Goal: Information Seeking & Learning: Learn about a topic

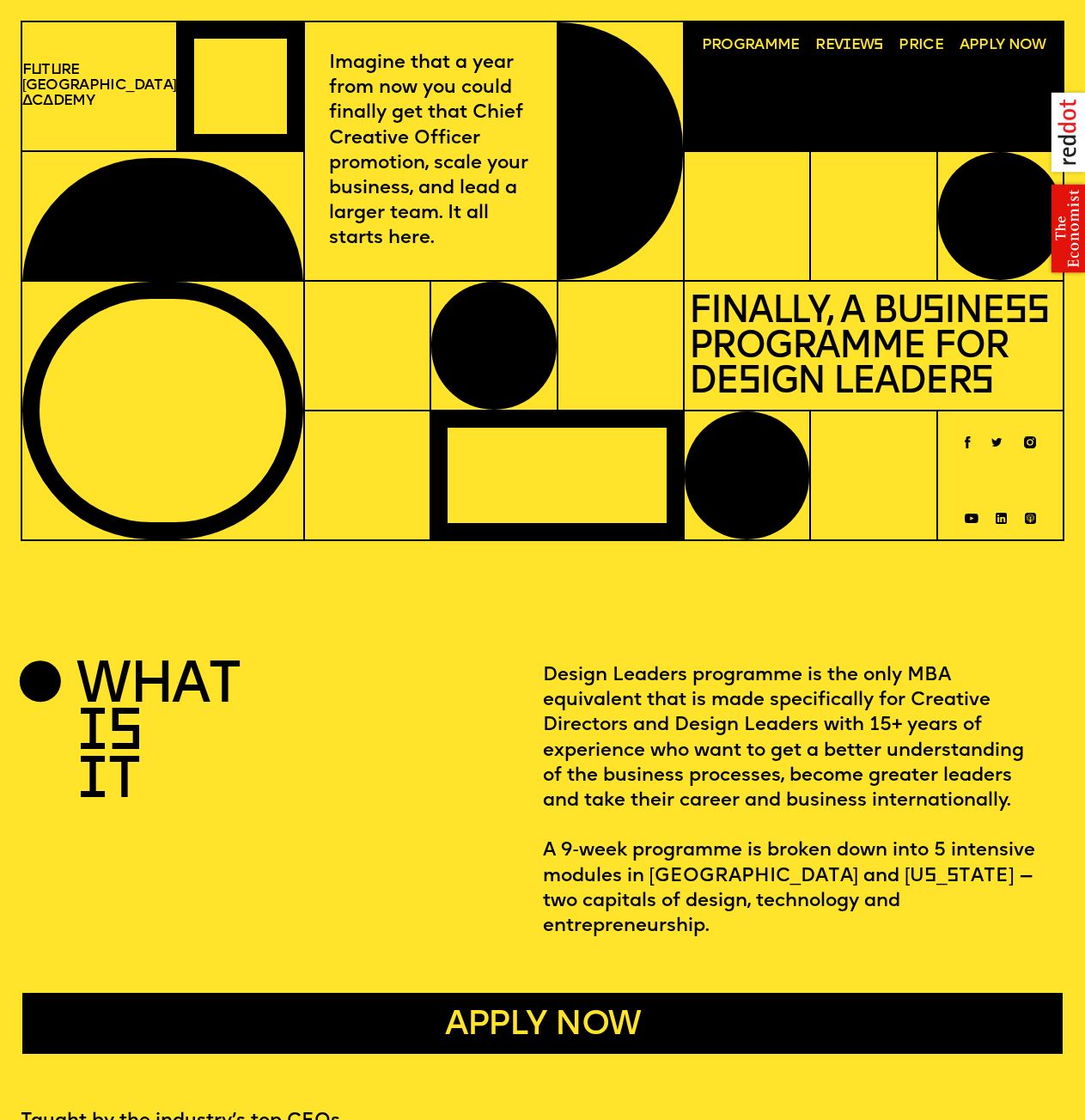
click at [106, 90] on p "F u t u re London A c a demy" at bounding box center [99, 86] width 154 height 46
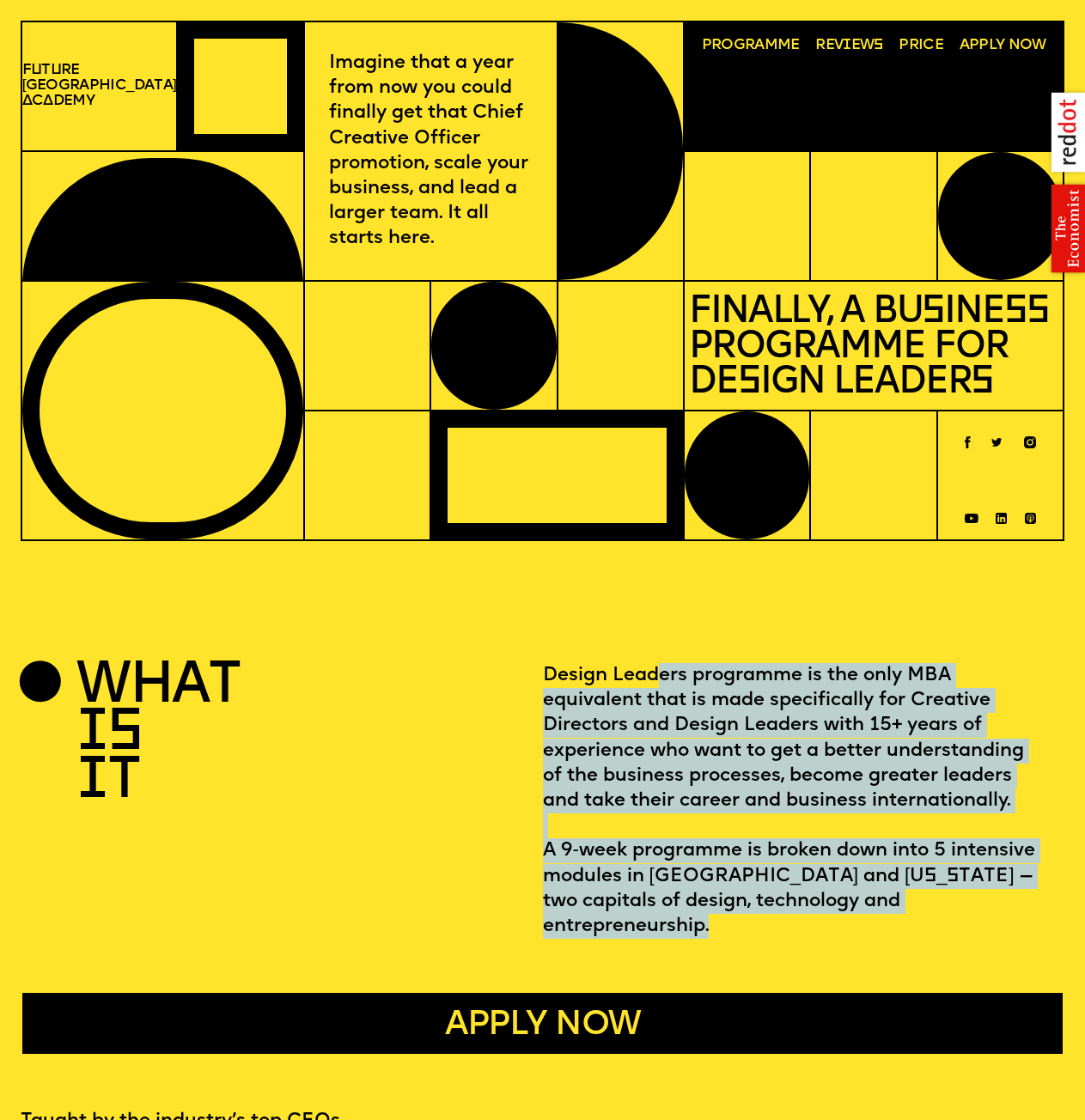
drag, startPoint x: 957, startPoint y: 908, endPoint x: 549, endPoint y: 680, distance: 467.4
type textarea "**********"
click at [549, 680] on p "Design Leaders programme is the only MBA equivalent that is made specifically f…" at bounding box center [794, 801] width 503 height 276
drag, startPoint x: 548, startPoint y: 680, endPoint x: 1004, endPoint y: 903, distance: 507.6
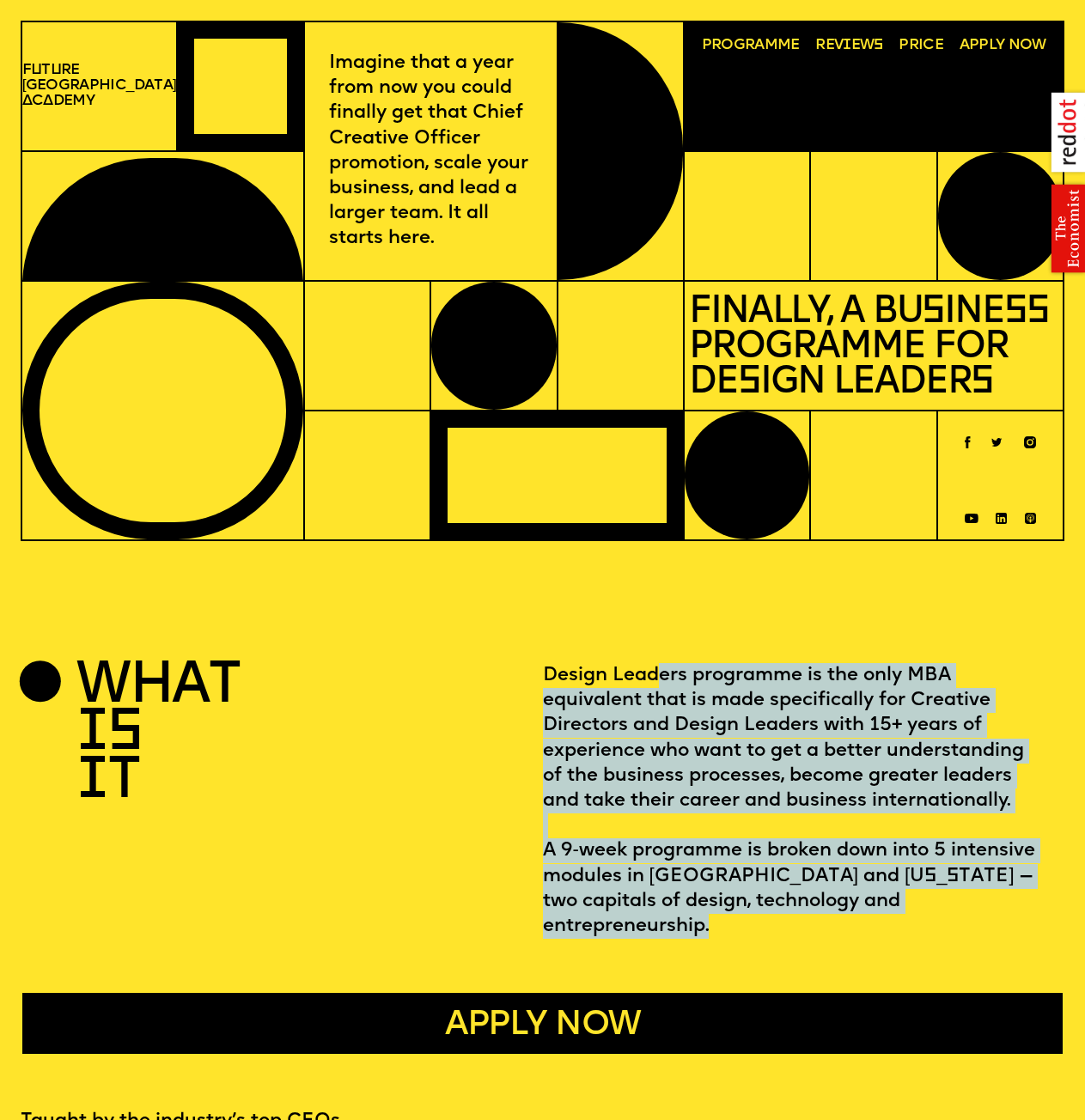
click at [1004, 903] on p "Design Leaders programme is the only MBA equivalent that is made specifically f…" at bounding box center [794, 801] width 503 height 276
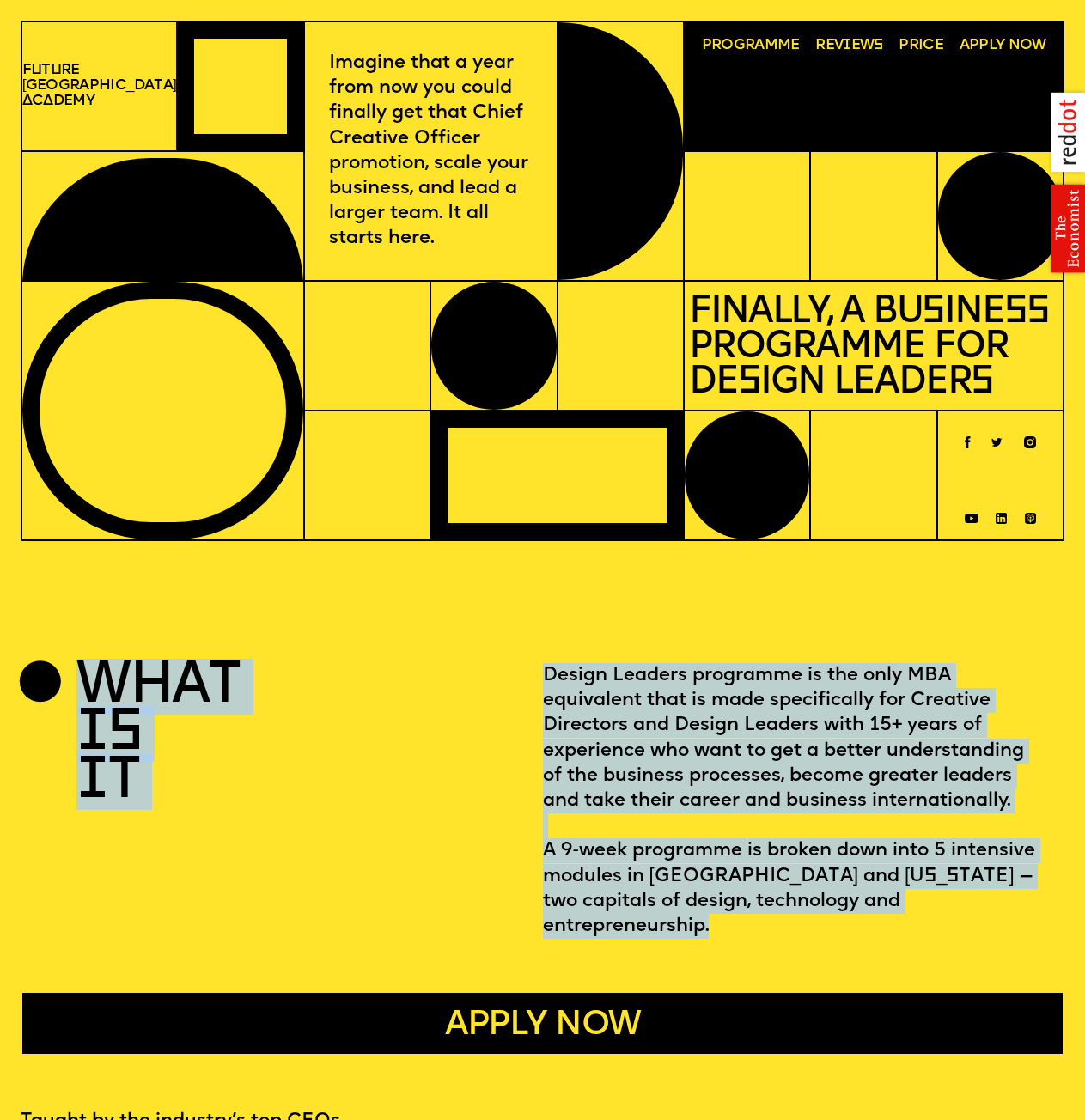
drag, startPoint x: 991, startPoint y: 903, endPoint x: 93, endPoint y: 696, distance: 921.5
click at [93, 696] on section "what i s i t Design Leaders programme is the only MBA equivalent that is made s…" at bounding box center [543, 801] width 1045 height 276
click at [537, 697] on div "what i s i t" at bounding box center [282, 801] width 523 height 276
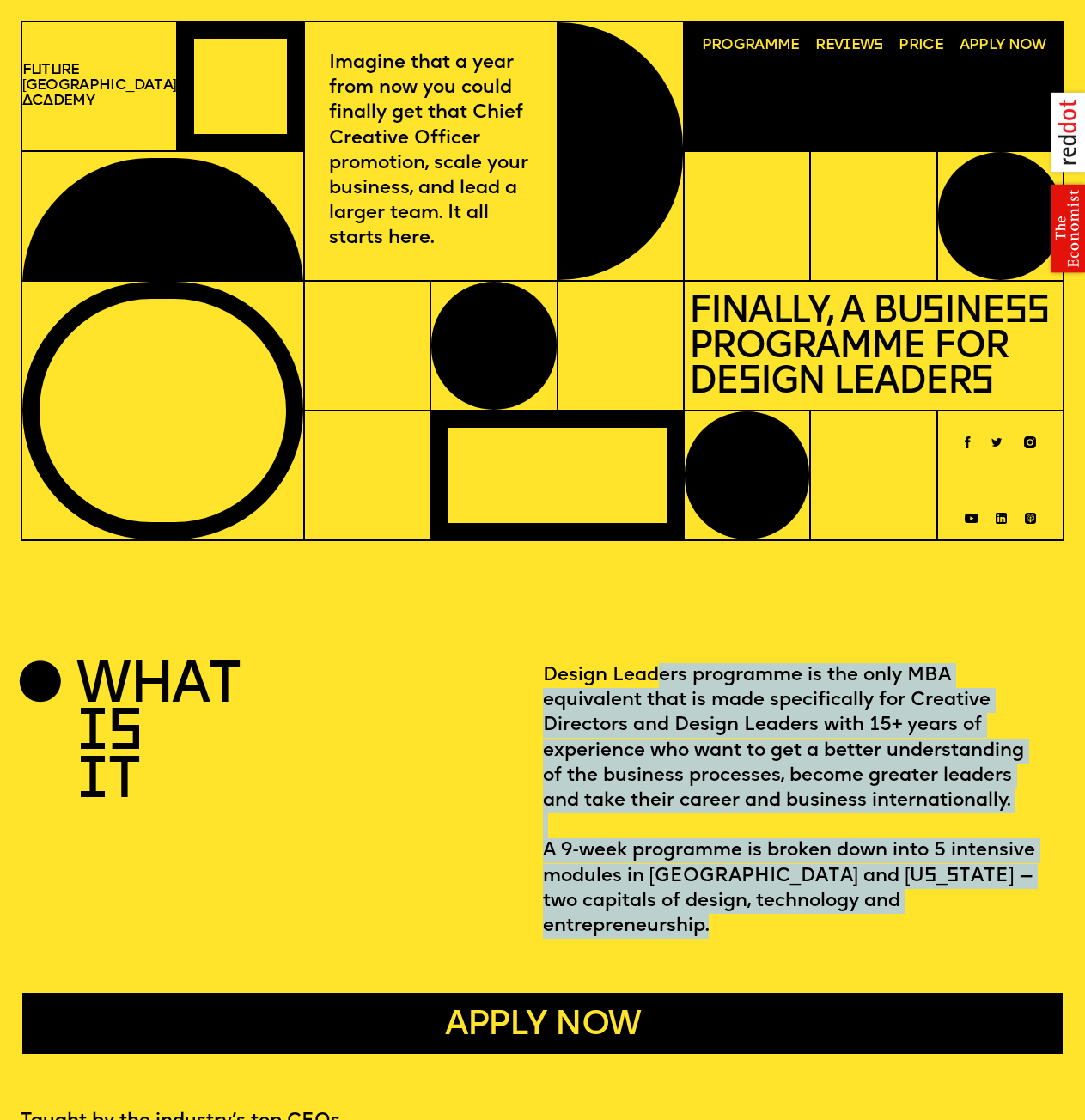
drag, startPoint x: 546, startPoint y: 674, endPoint x: 1022, endPoint y: 921, distance: 536.3
click at [1022, 921] on p "Design Leaders programme is the only MBA equivalent that is made specifically f…" at bounding box center [794, 801] width 503 height 276
click at [547, 757] on p "Design Leaders programme is the only MBA equivalent that is made specifically f…" at bounding box center [794, 801] width 503 height 276
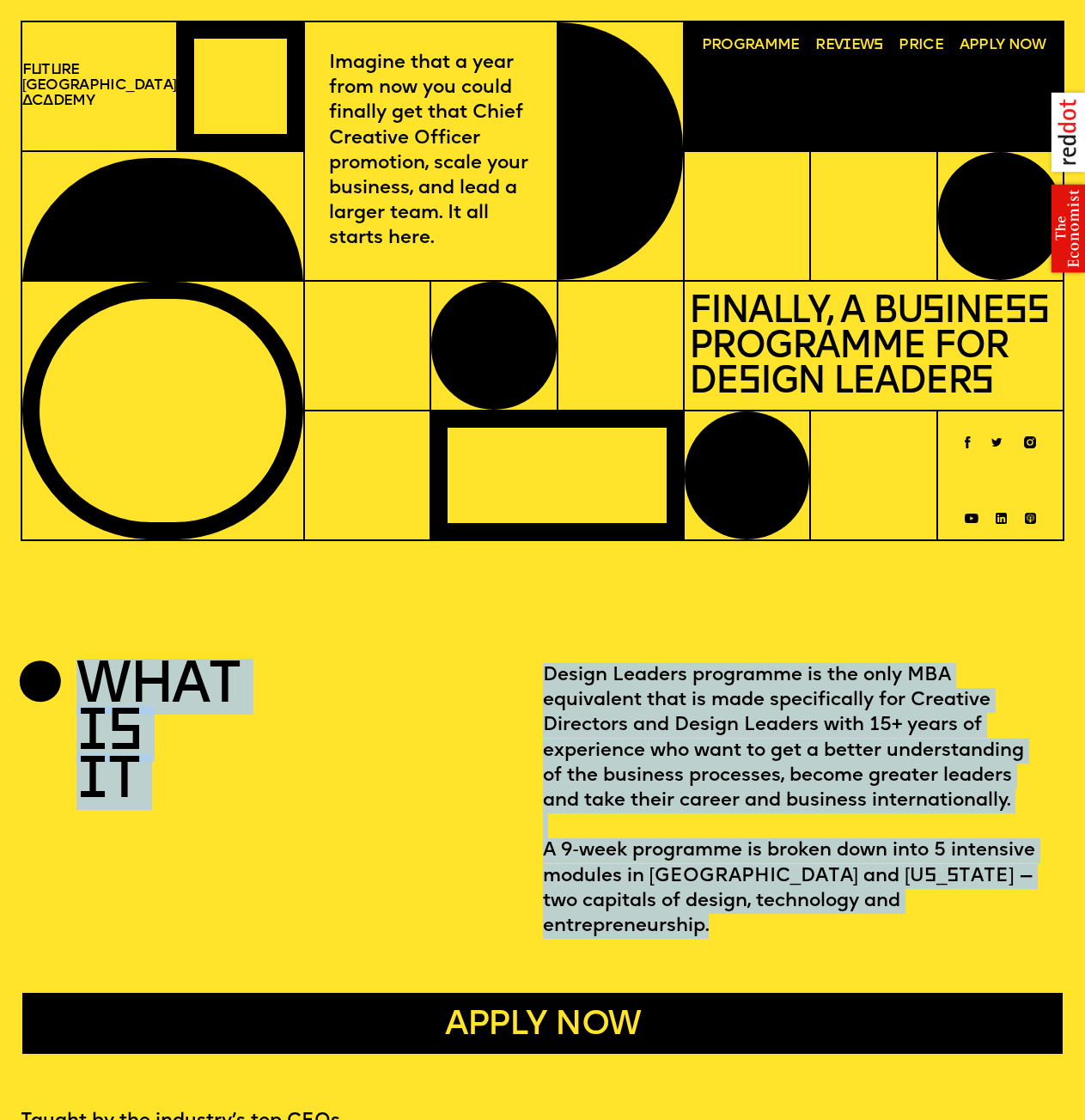
drag, startPoint x: 536, startPoint y: 682, endPoint x: 991, endPoint y: 909, distance: 508.5
click at [991, 909] on section "what i s i t Design Leaders programme is the only MBA equivalent that is made s…" at bounding box center [543, 801] width 1045 height 276
drag, startPoint x: 987, startPoint y: 909, endPoint x: 869, endPoint y: 814, distance: 151.5
click at [986, 909] on p "Design Leaders programme is the only MBA equivalent that is made specifically f…" at bounding box center [794, 801] width 503 height 276
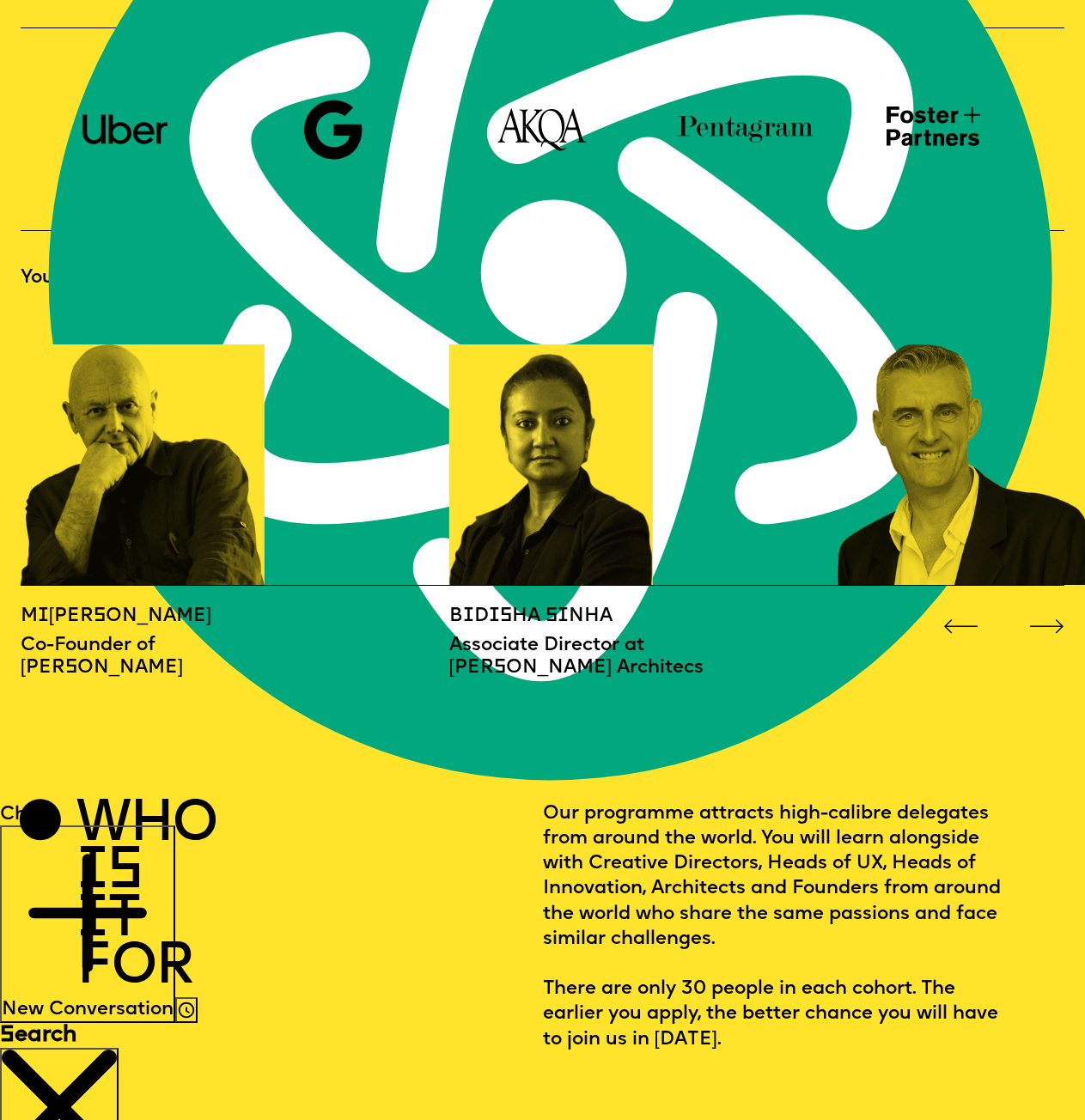
scroll to position [1375, 0]
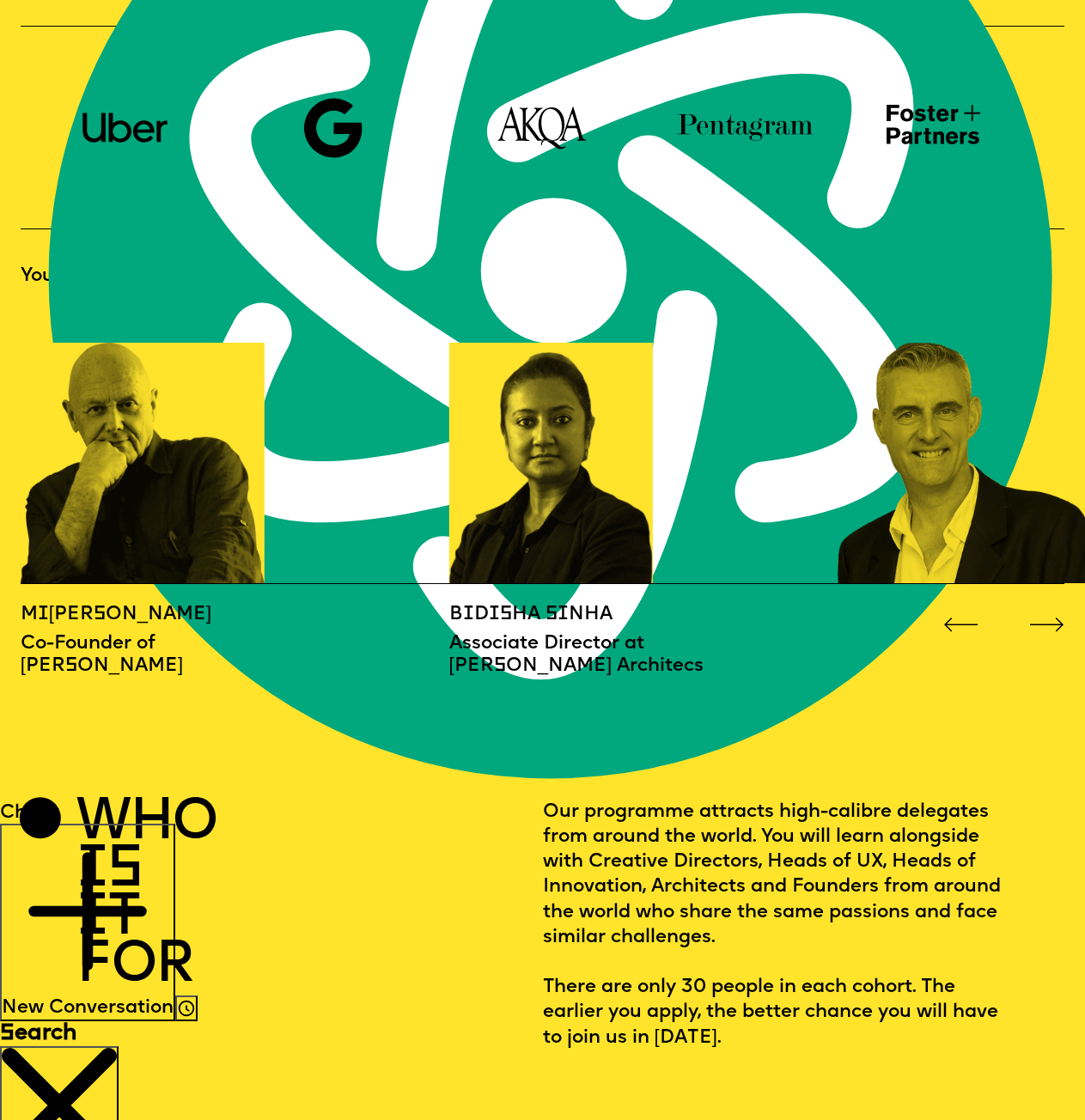
click at [76, 605] on p "M i chael Wolff" at bounding box center [235, 614] width 428 height 25
click at [39, 649] on p "Co-Founder of Wolff Olins" at bounding box center [235, 652] width 428 height 50
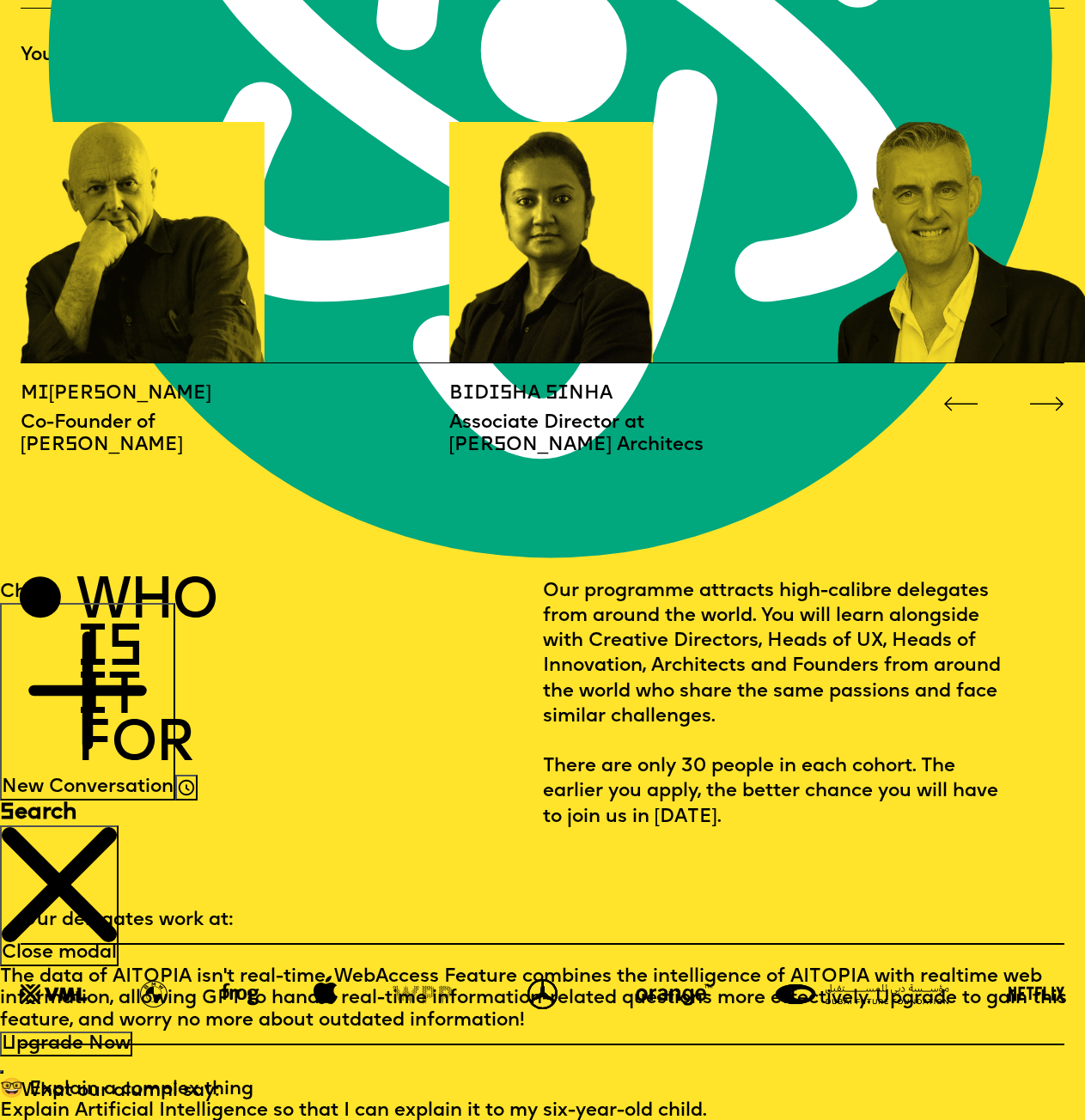
scroll to position [1632, 0]
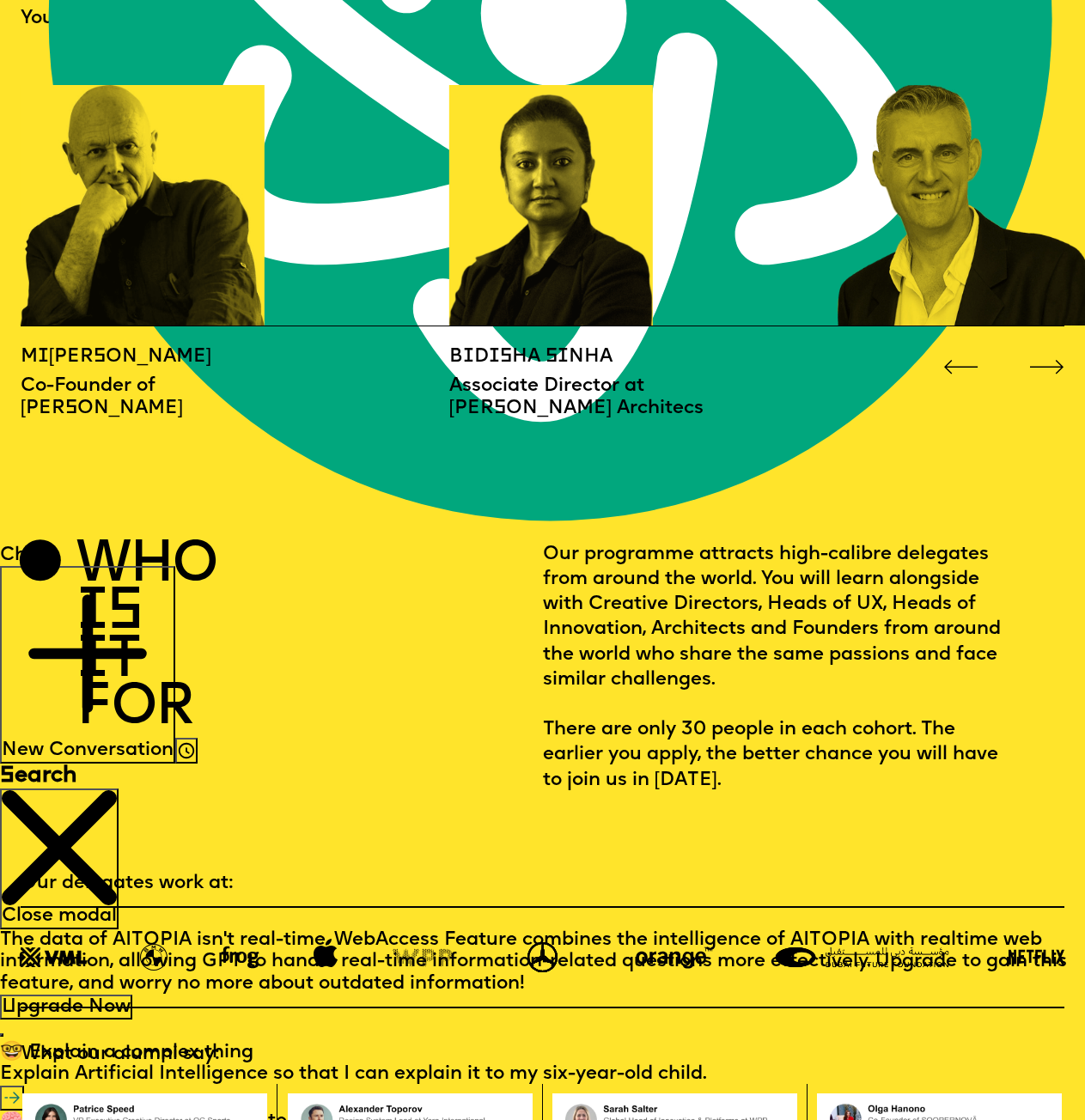
drag, startPoint x: 543, startPoint y: 545, endPoint x: 741, endPoint y: 788, distance: 313.5
click at [741, 788] on p "Our programme attracts high-calibre delegates from around the world. You will l…" at bounding box center [780, 668] width 476 height 251
click at [741, 779] on p "Our programme attracts high-calibre delegates from around the world. You will l…" at bounding box center [780, 668] width 476 height 251
drag, startPoint x: 750, startPoint y: 781, endPoint x: 546, endPoint y: 560, distance: 300.8
click at [546, 560] on p "Our programme attracts high-calibre delegates from around the world. You will l…" at bounding box center [780, 668] width 476 height 251
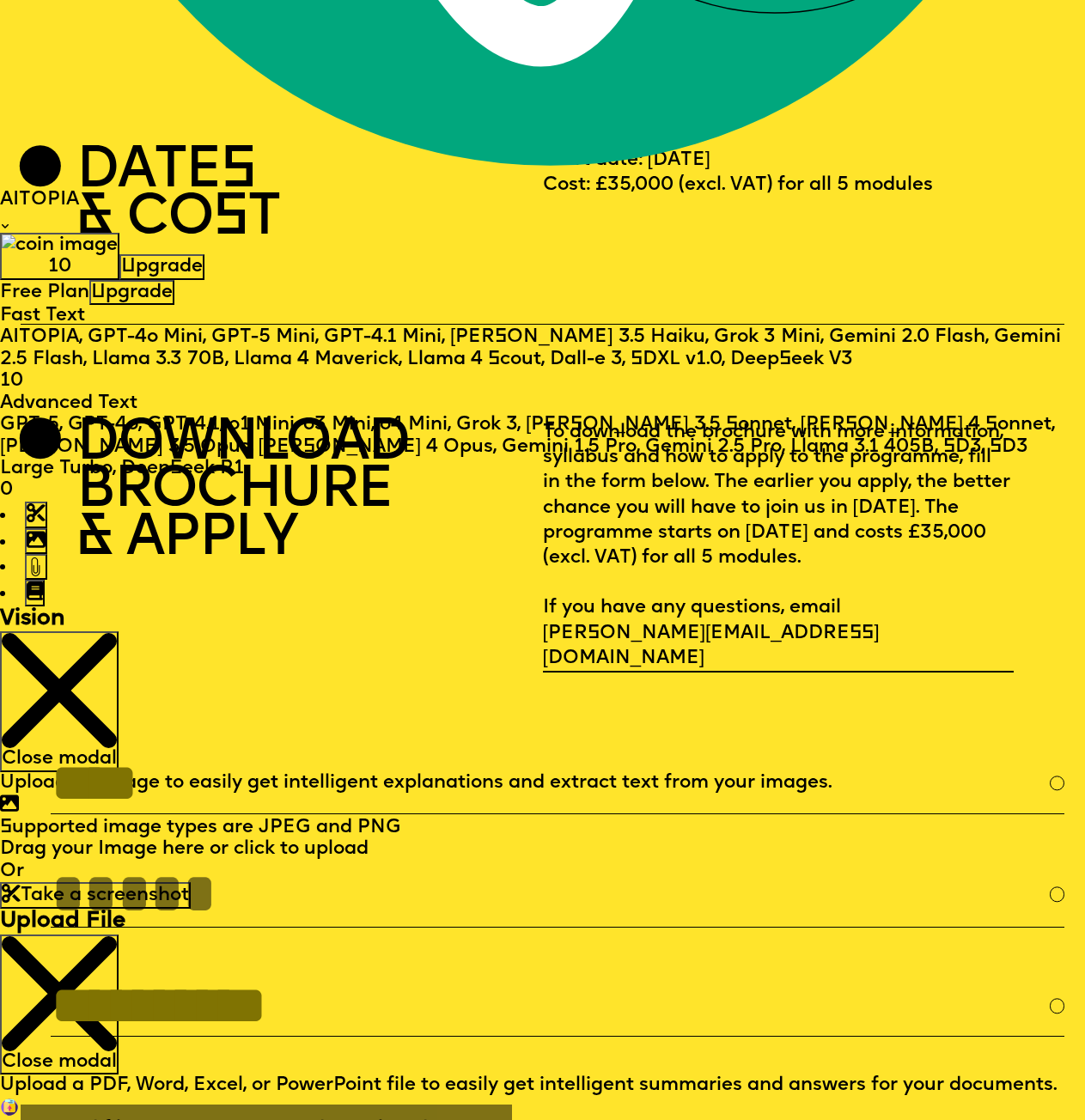
scroll to position [3780, 0]
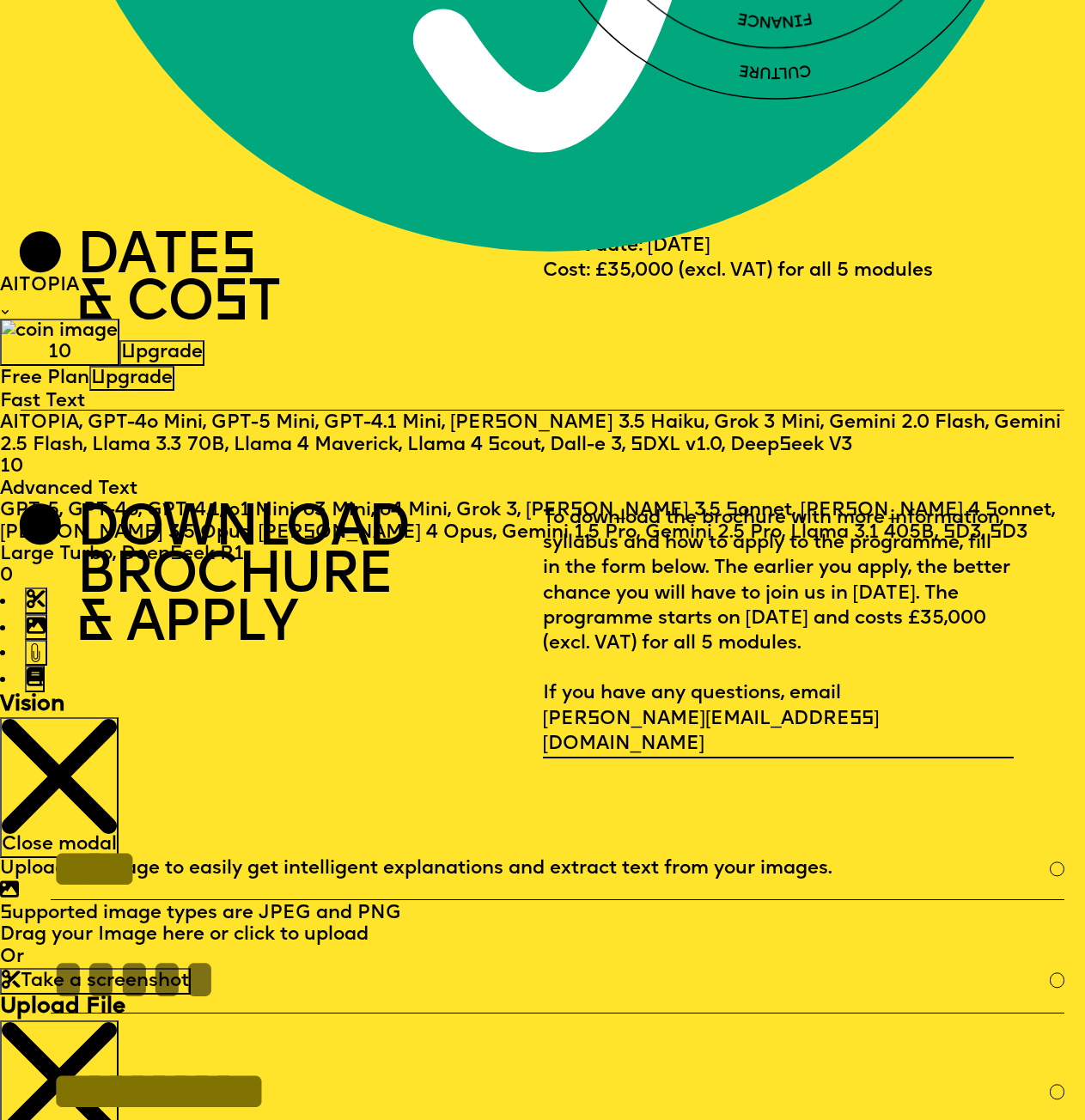
drag, startPoint x: 543, startPoint y: 281, endPoint x: 970, endPoint y: 286, distance: 427.0
click at [970, 286] on div "Start date: July 13th, 2025 Cost: £35,000 (excl. VAT) for all 5 modules" at bounding box center [804, 281] width 523 height 95
click at [961, 284] on div "Start date: July 13th, 2025 Cost: £35,000 (excl. VAT) for all 5 modules" at bounding box center [804, 281] width 523 height 95
drag, startPoint x: 970, startPoint y: 283, endPoint x: 539, endPoint y: 258, distance: 431.7
click at [539, 258] on section "DATES & COST Start date: July 13th, 2025 Cost: £35,000 (excl. VAT) for all 5 mo…" at bounding box center [543, 300] width 1045 height 221
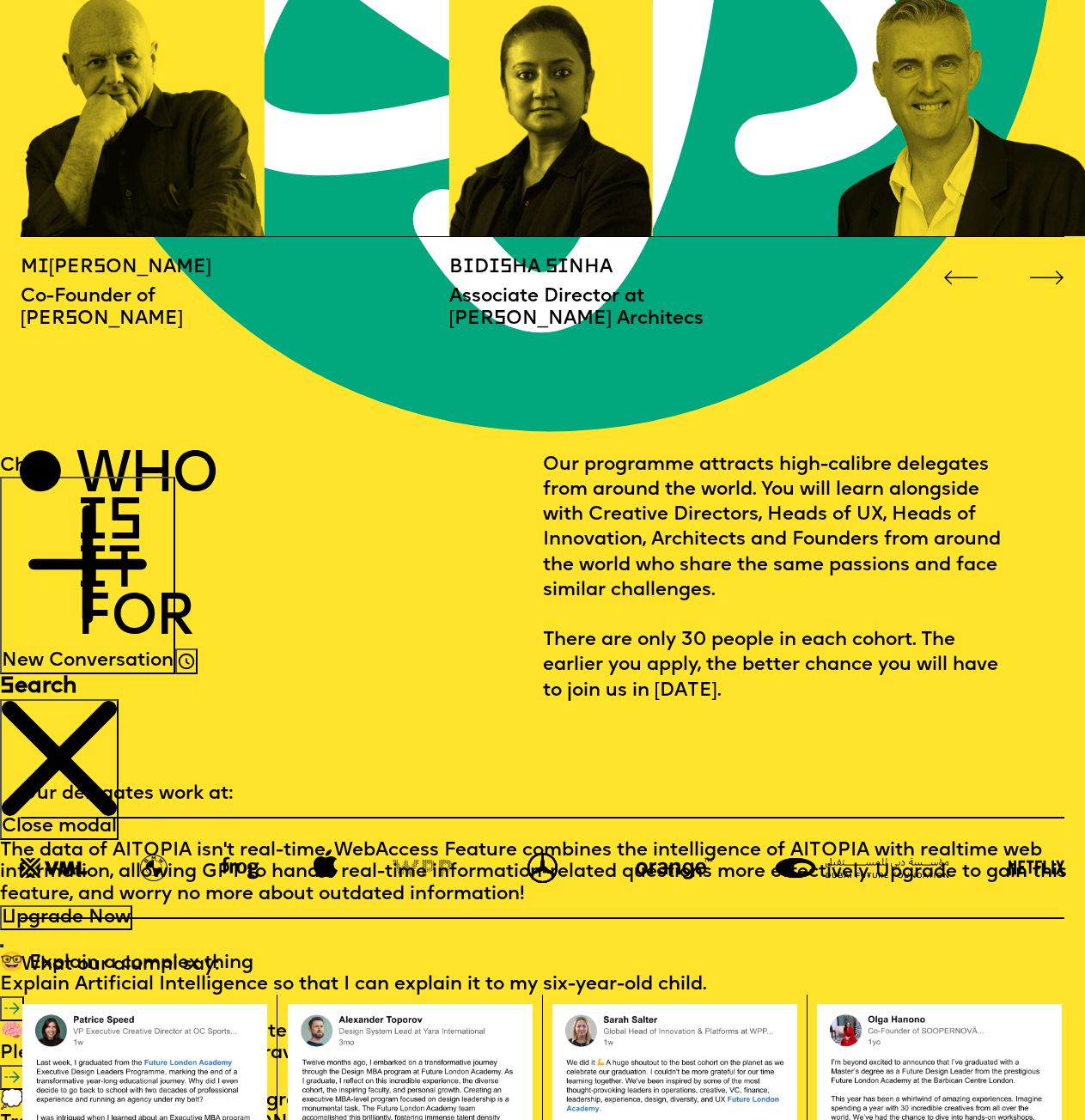
scroll to position [1461, 0]
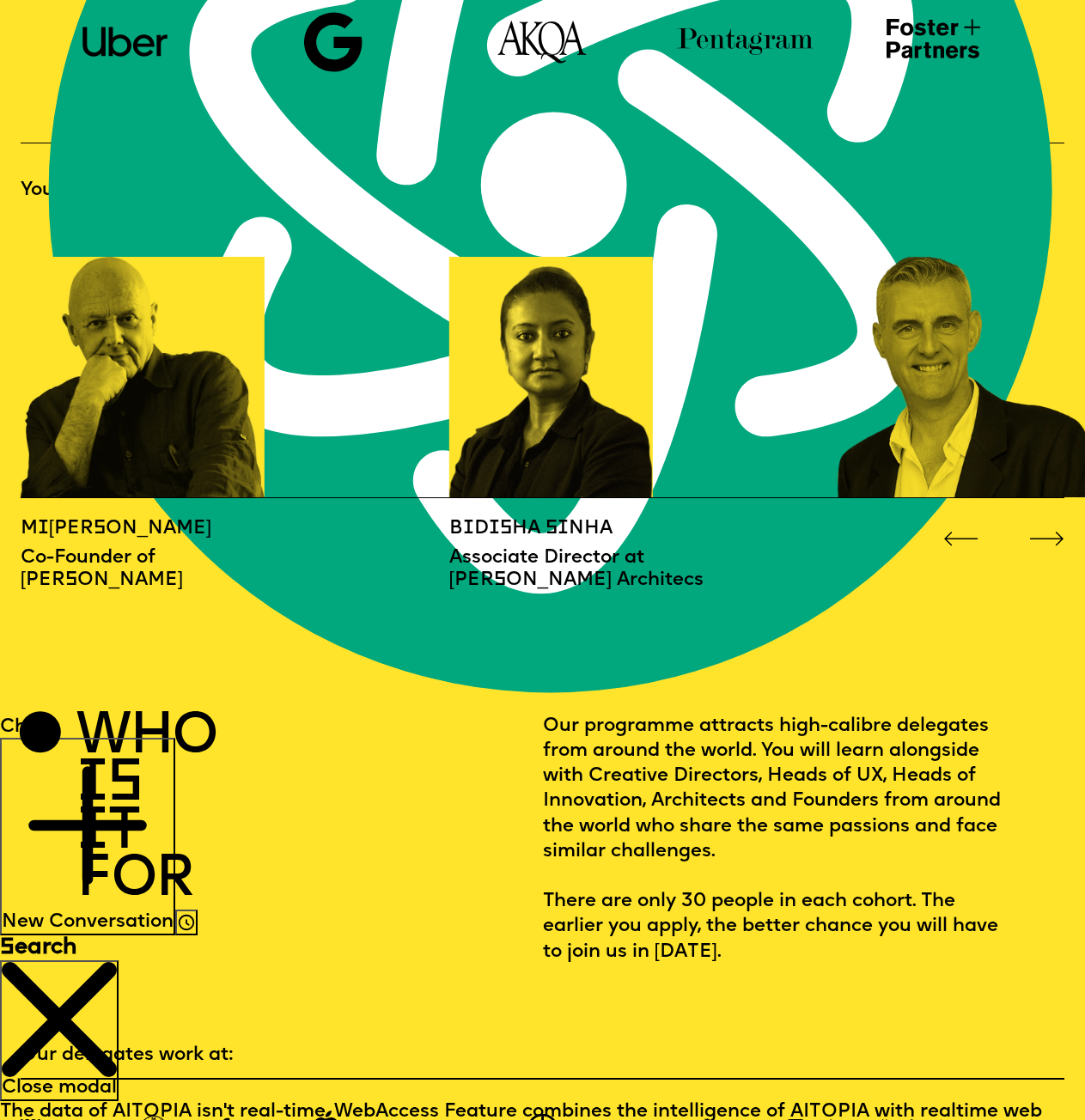
click at [91, 361] on div at bounding box center [224, 377] width 408 height 241
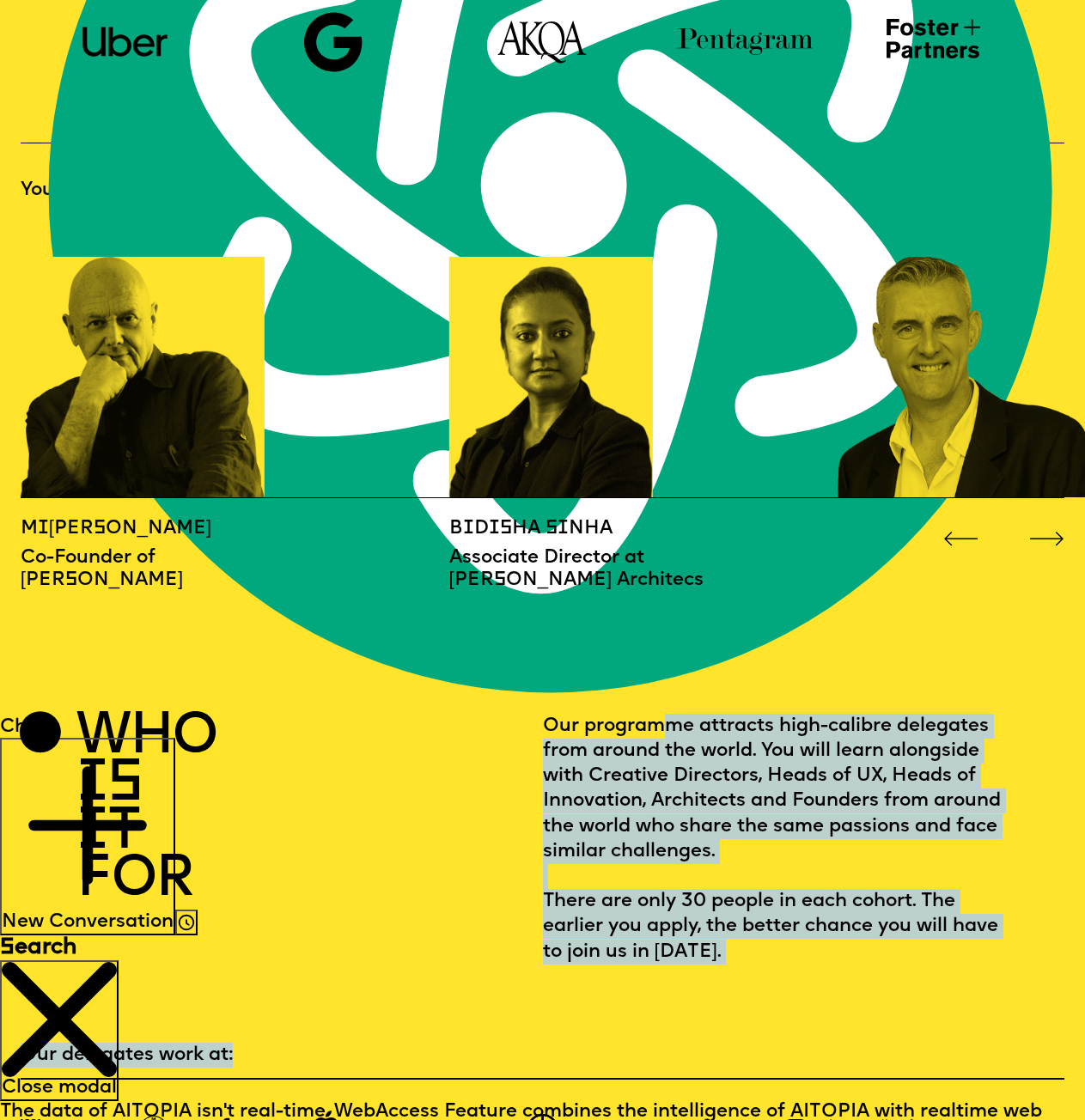
drag, startPoint x: 545, startPoint y: 717, endPoint x: 773, endPoint y: 991, distance: 356.5
click at [750, 957] on p "Our programme attracts high-calibre delegates from around the world. You will l…" at bounding box center [780, 839] width 476 height 251
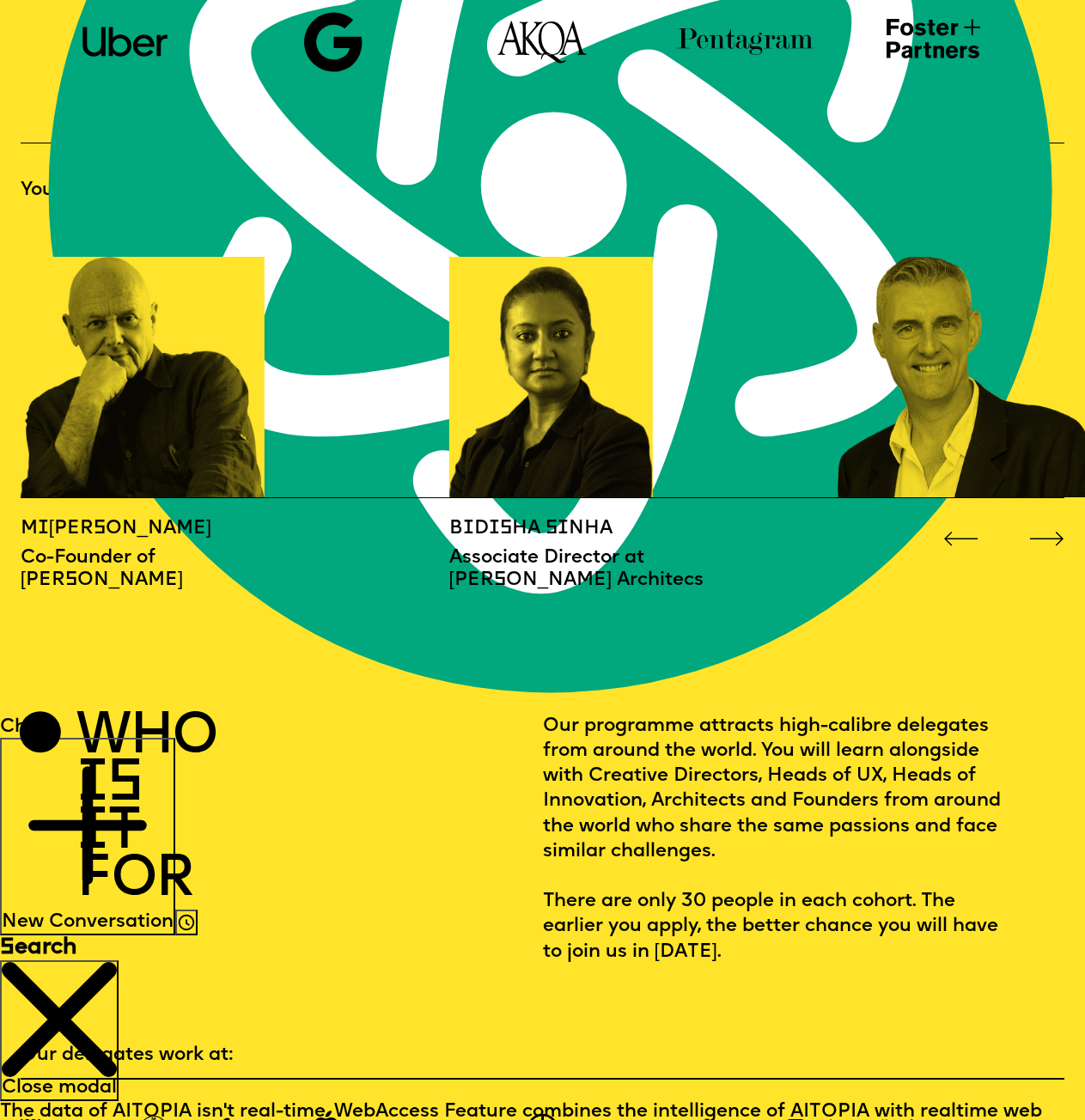
drag, startPoint x: 754, startPoint y: 963, endPoint x: 65, endPoint y: 728, distance: 728.0
click at [65, 728] on section "who i s i t for Our programme attracts high-calibre delegates from around the w…" at bounding box center [543, 839] width 1045 height 251
click at [702, 779] on p "Our programme attracts high-calibre delegates from around the world. You will l…" at bounding box center [780, 839] width 476 height 251
drag, startPoint x: 744, startPoint y: 959, endPoint x: 532, endPoint y: 713, distance: 324.7
click at [532, 714] on section "who i s i t for Our programme attracts high-calibre delegates from around the w…" at bounding box center [543, 839] width 1045 height 251
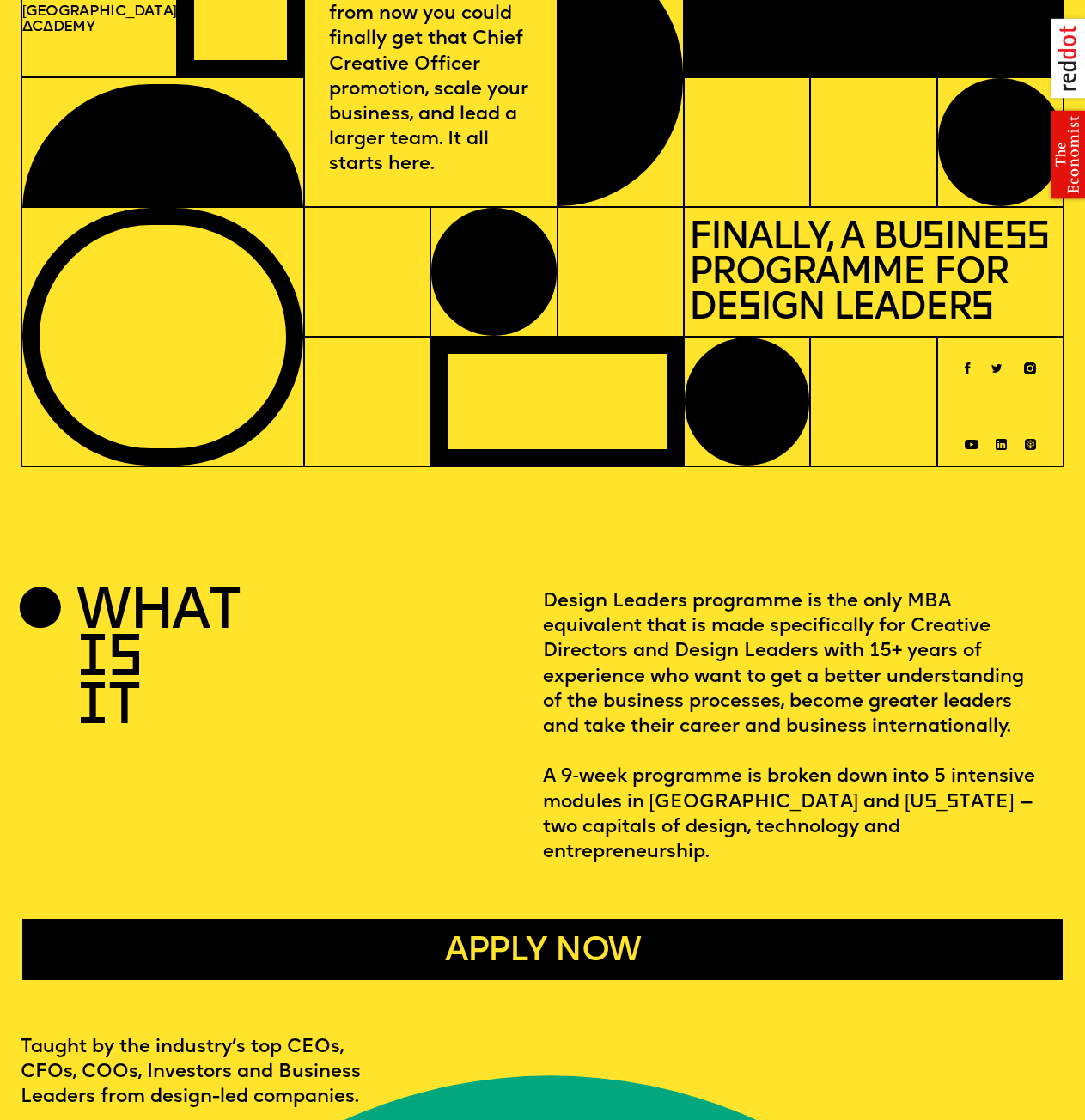
scroll to position [0, 0]
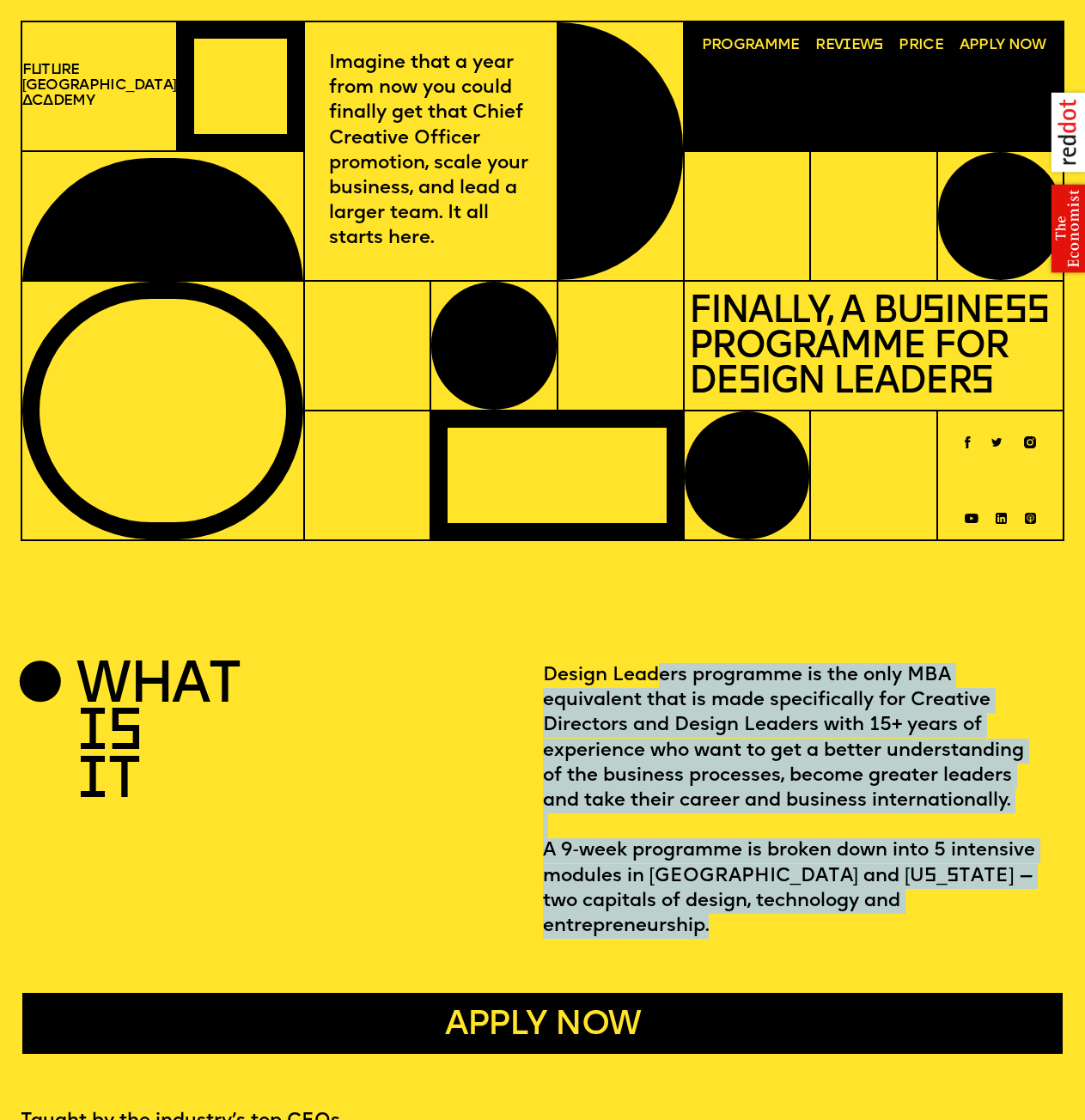
drag, startPoint x: 542, startPoint y: 680, endPoint x: 967, endPoint y: 914, distance: 485.2
click at [967, 914] on p "Design Leaders programme is the only MBA equivalent that is made specifically f…" at bounding box center [794, 801] width 503 height 276
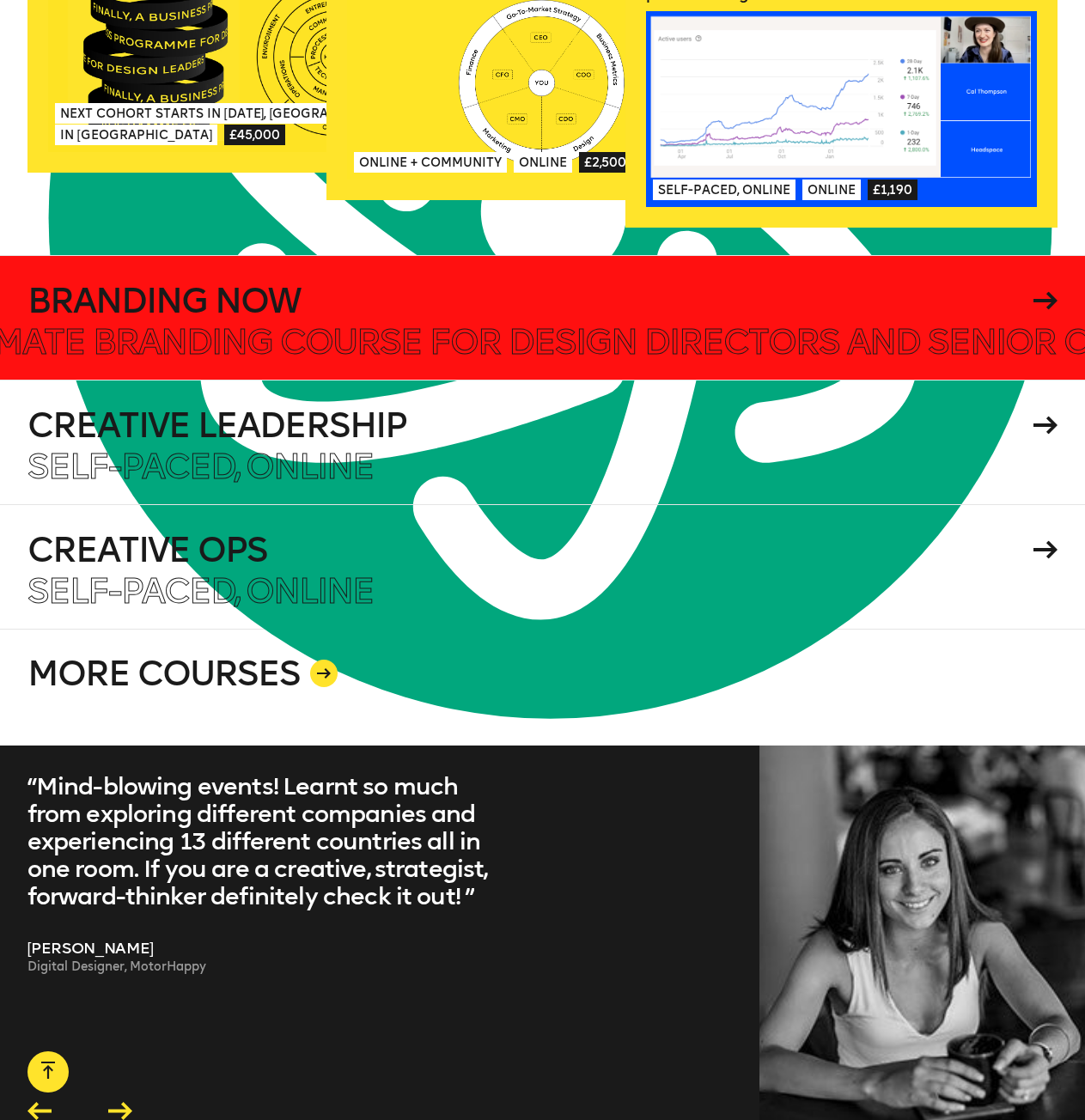
scroll to position [3265, 0]
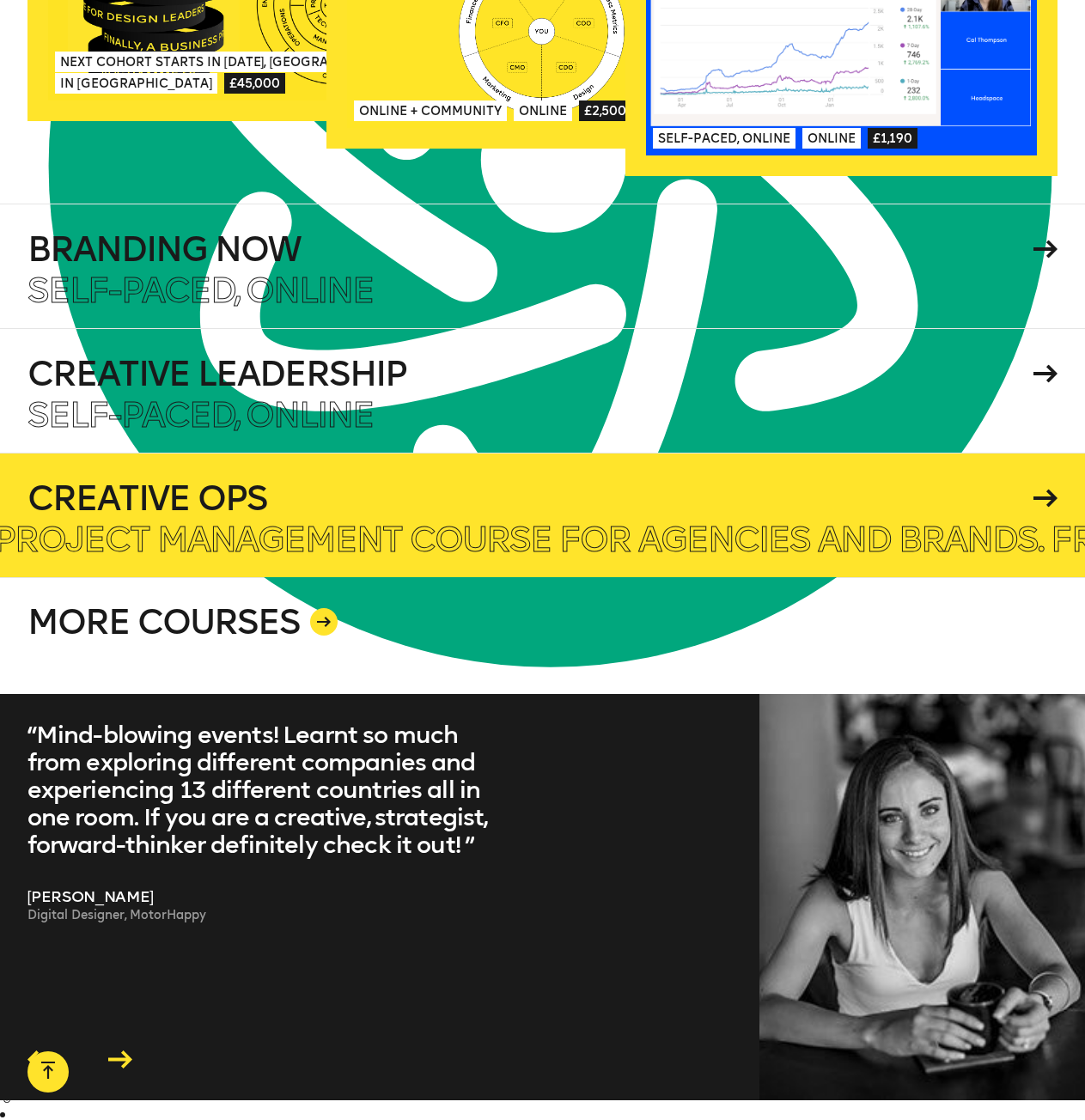
click at [681, 481] on h4 "Creative Ops" at bounding box center [528, 498] width 1001 height 34
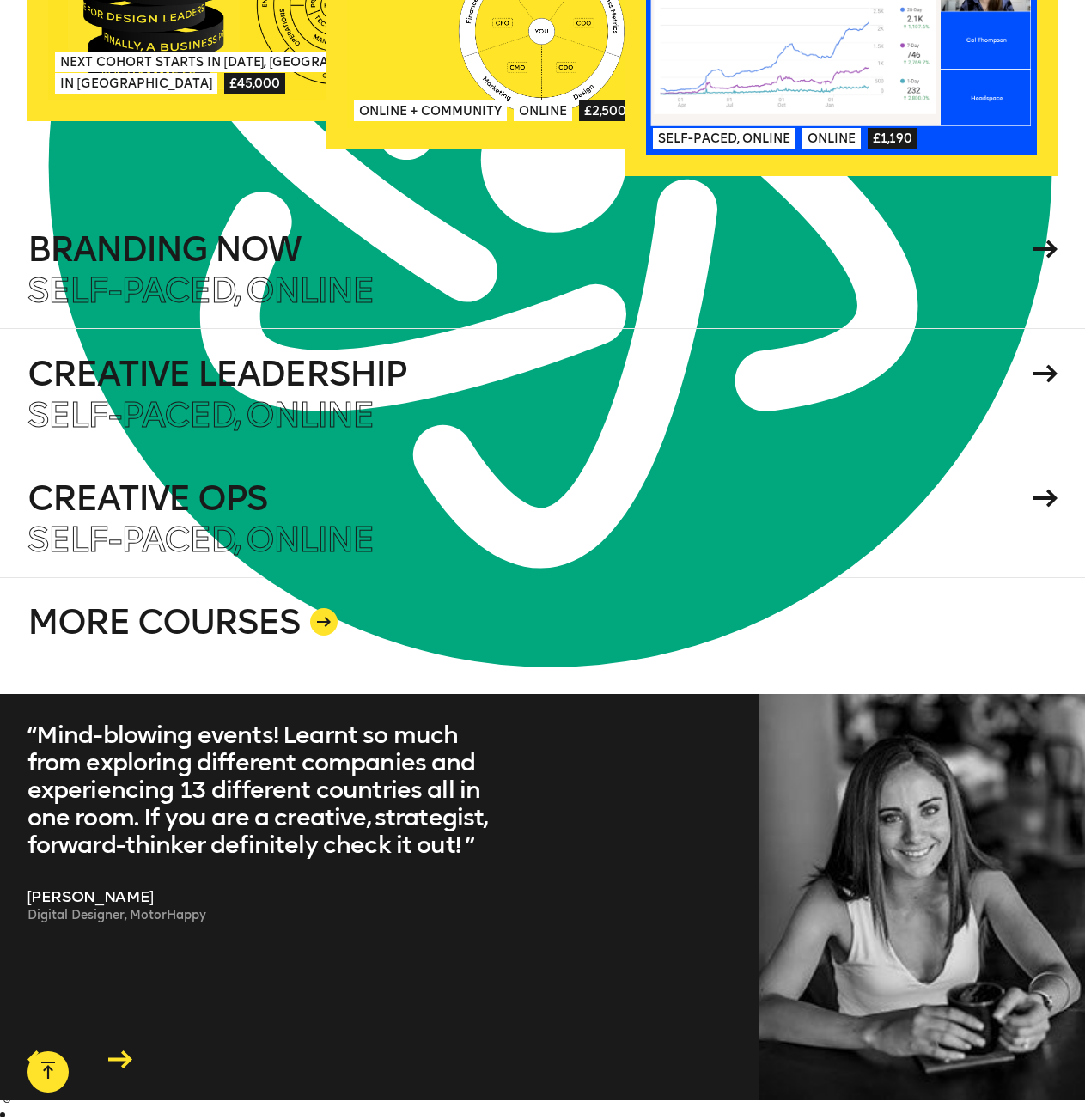
click at [239, 577] on link "MORE COURSES" at bounding box center [543, 635] width 1031 height 117
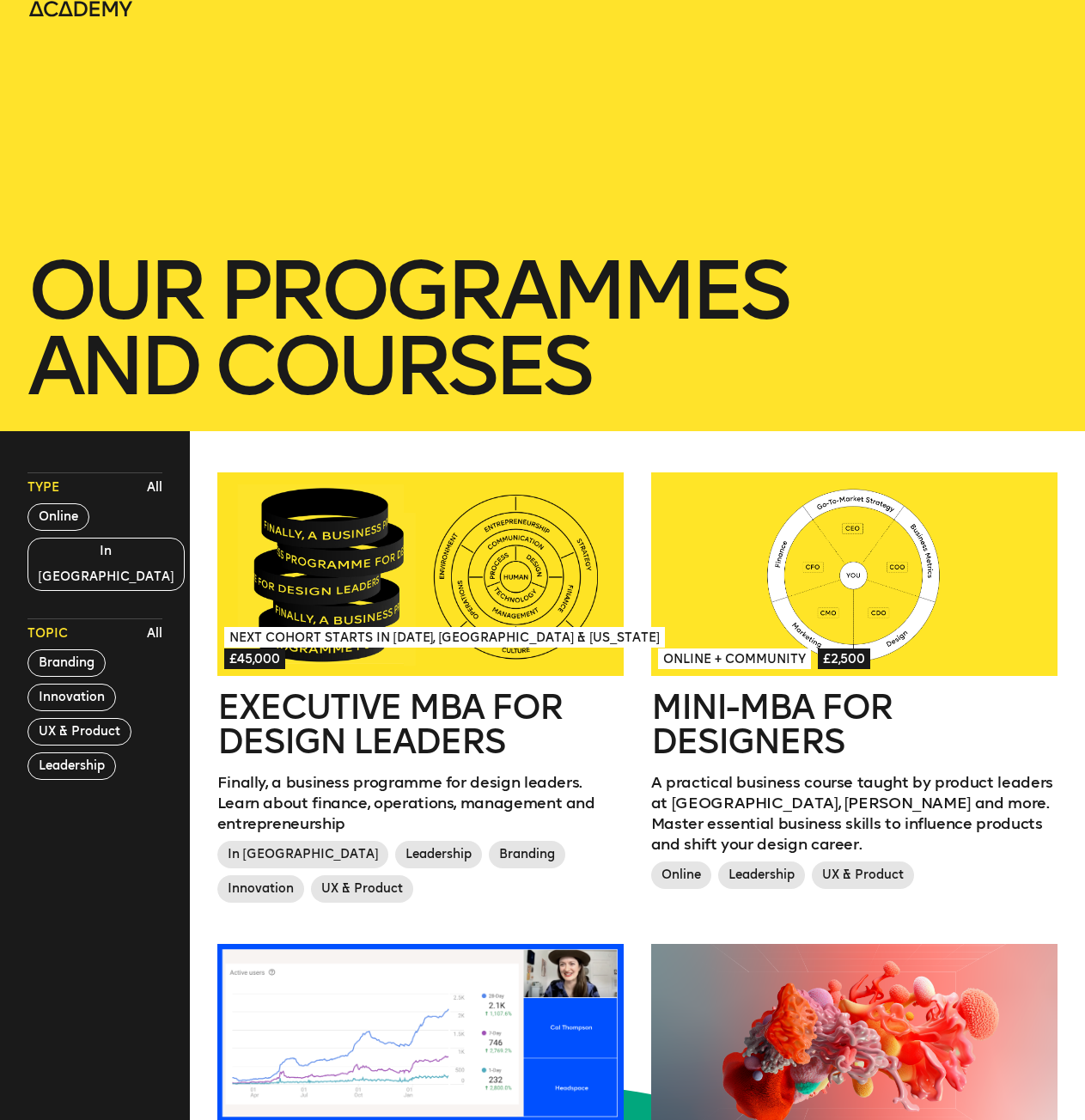
scroll to position [343, 0]
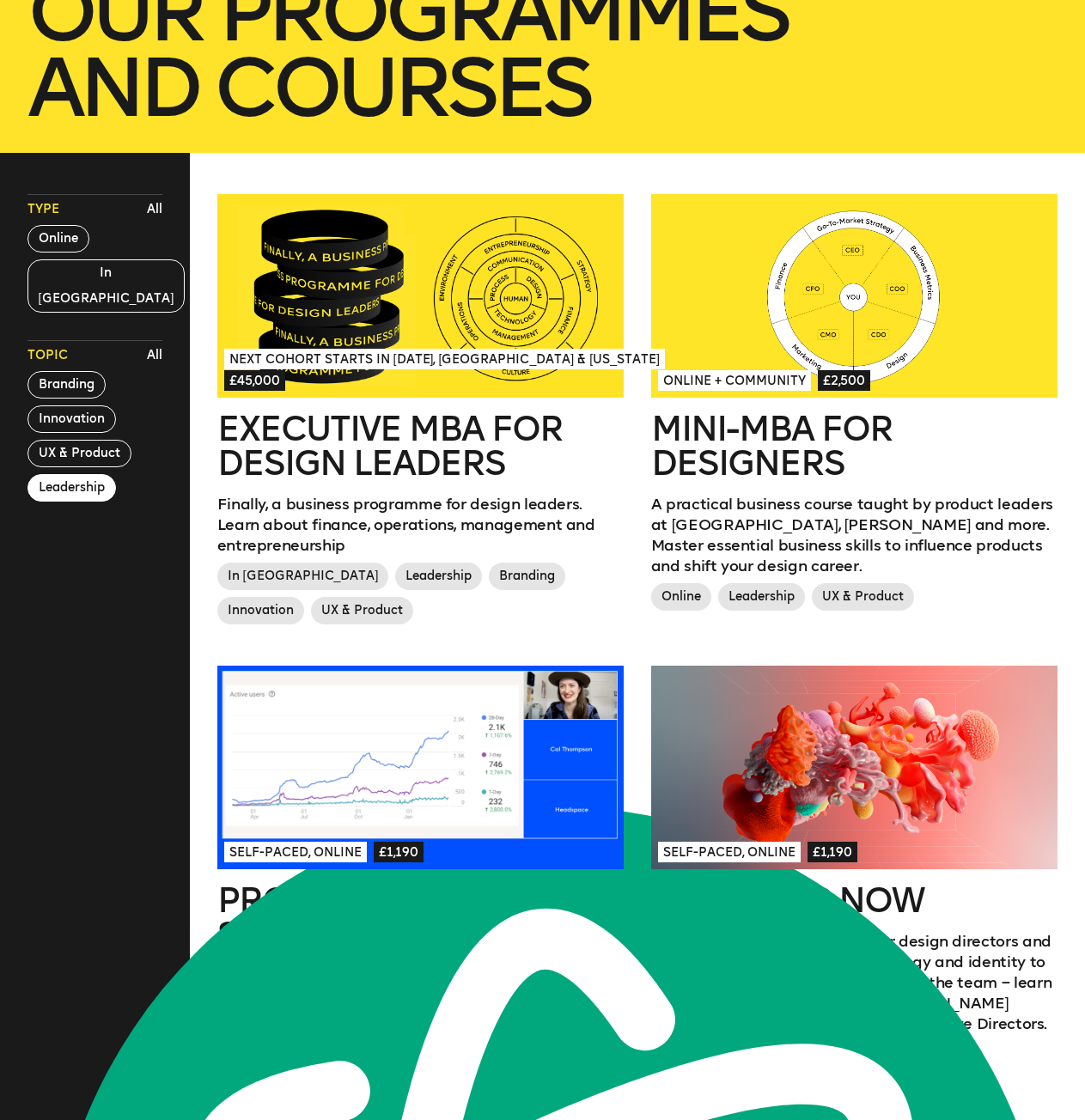
click at [75, 475] on button "Leadership" at bounding box center [72, 488] width 89 height 28
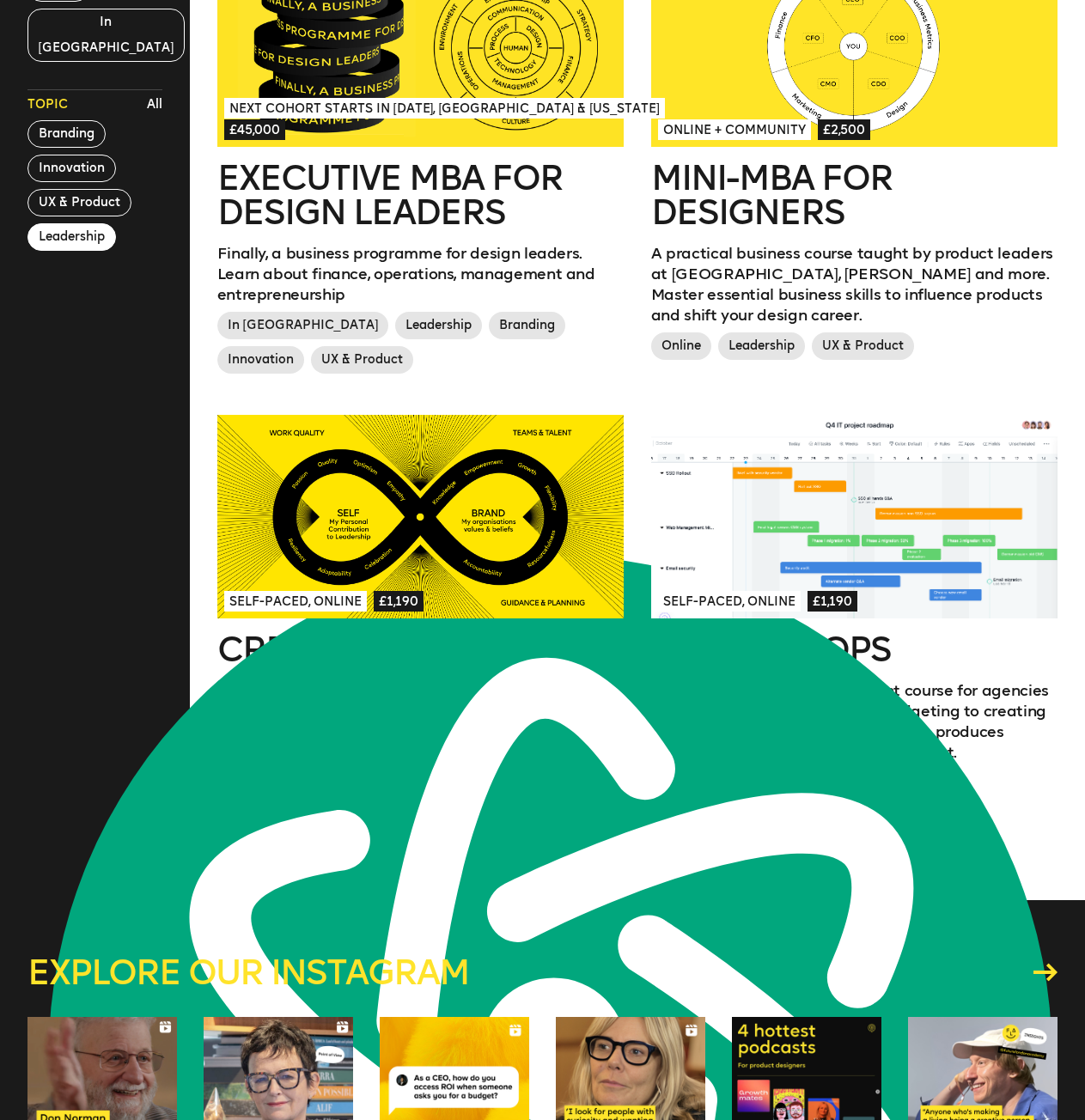
scroll to position [687, 0]
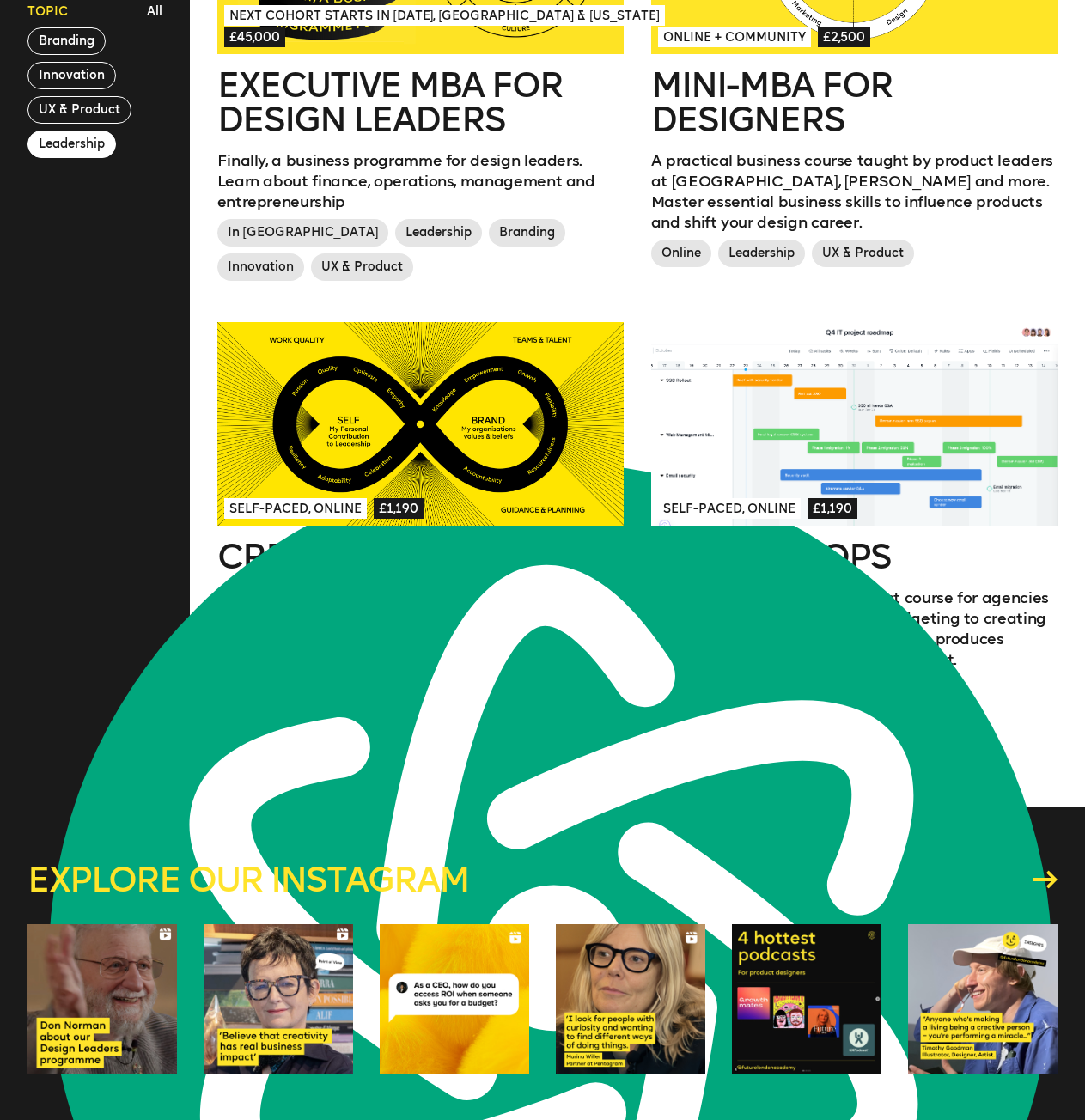
click at [333, 552] on h2 "Creative Leadership" at bounding box center [420, 556] width 407 height 34
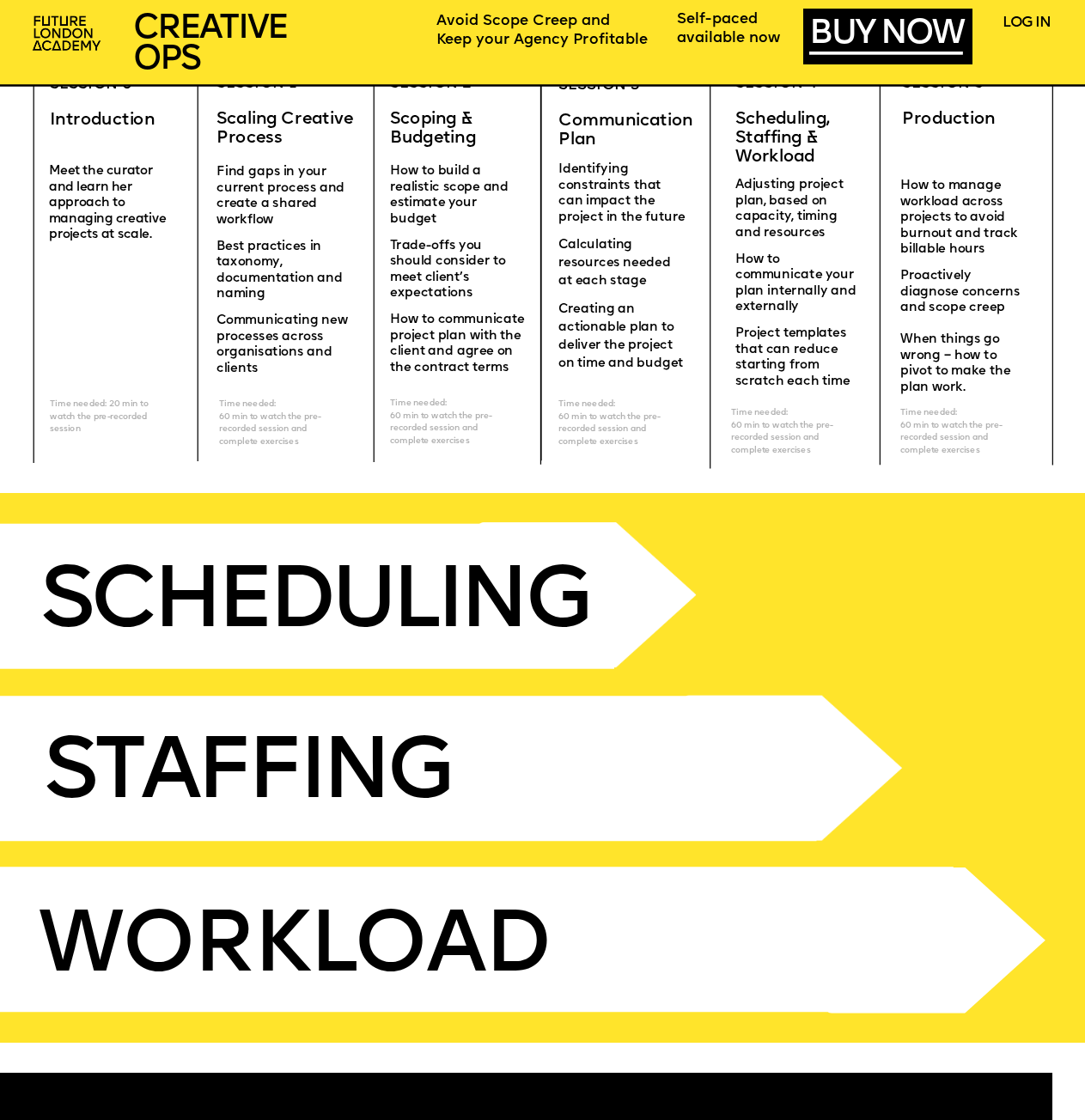
scroll to position [4124, 0]
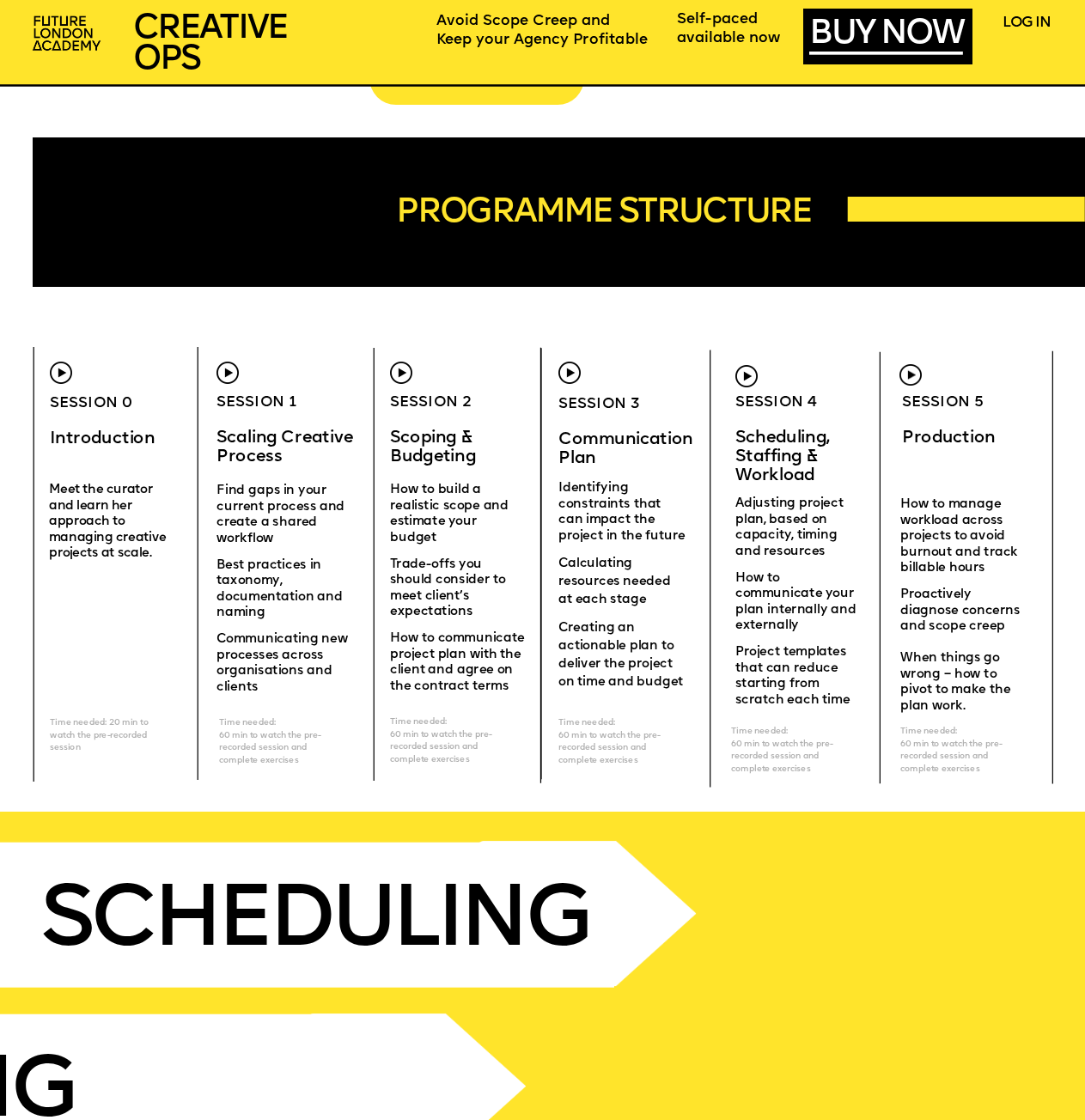
click at [748, 379] on img at bounding box center [747, 376] width 22 height 22
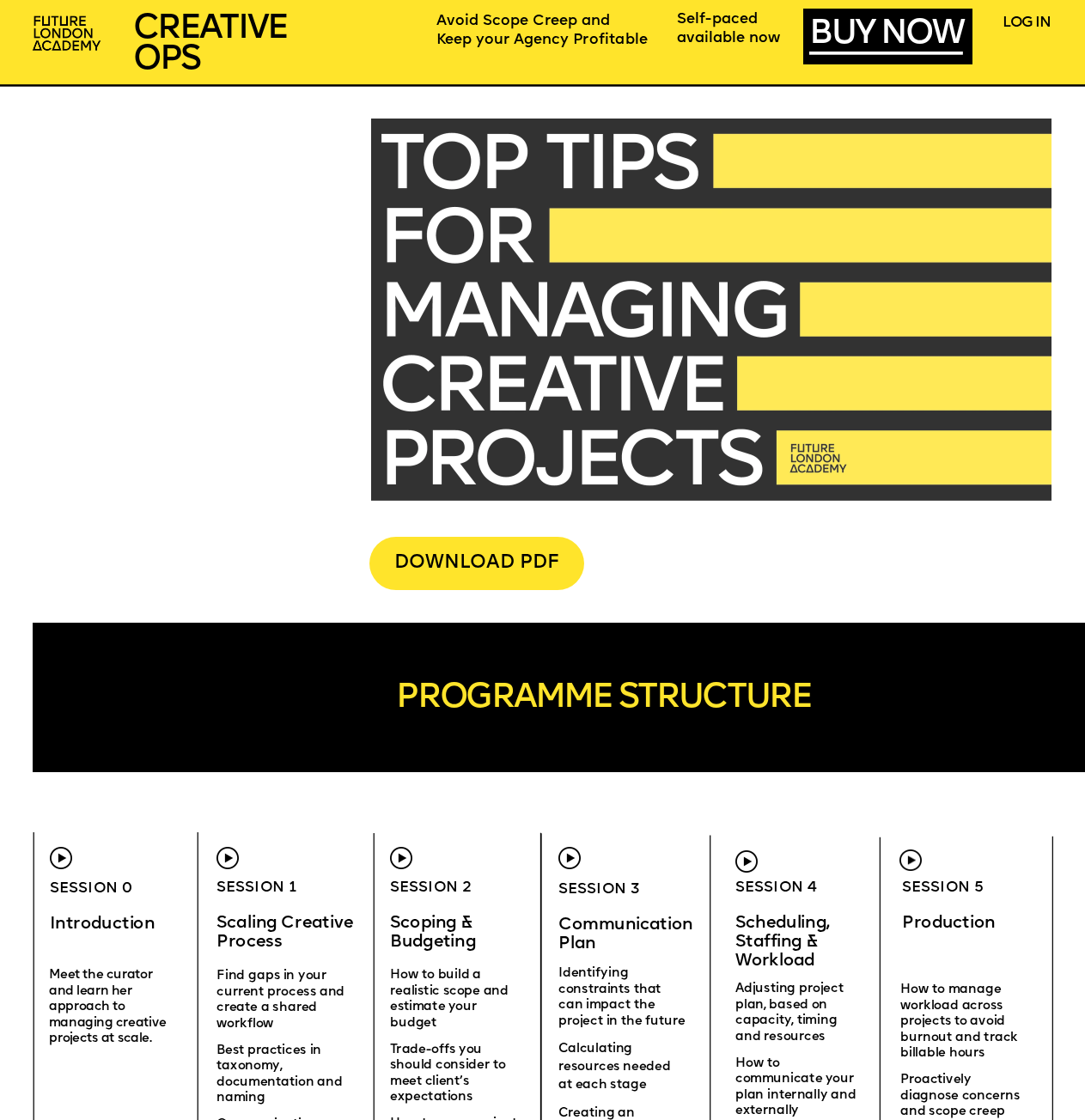
scroll to position [3608, 0]
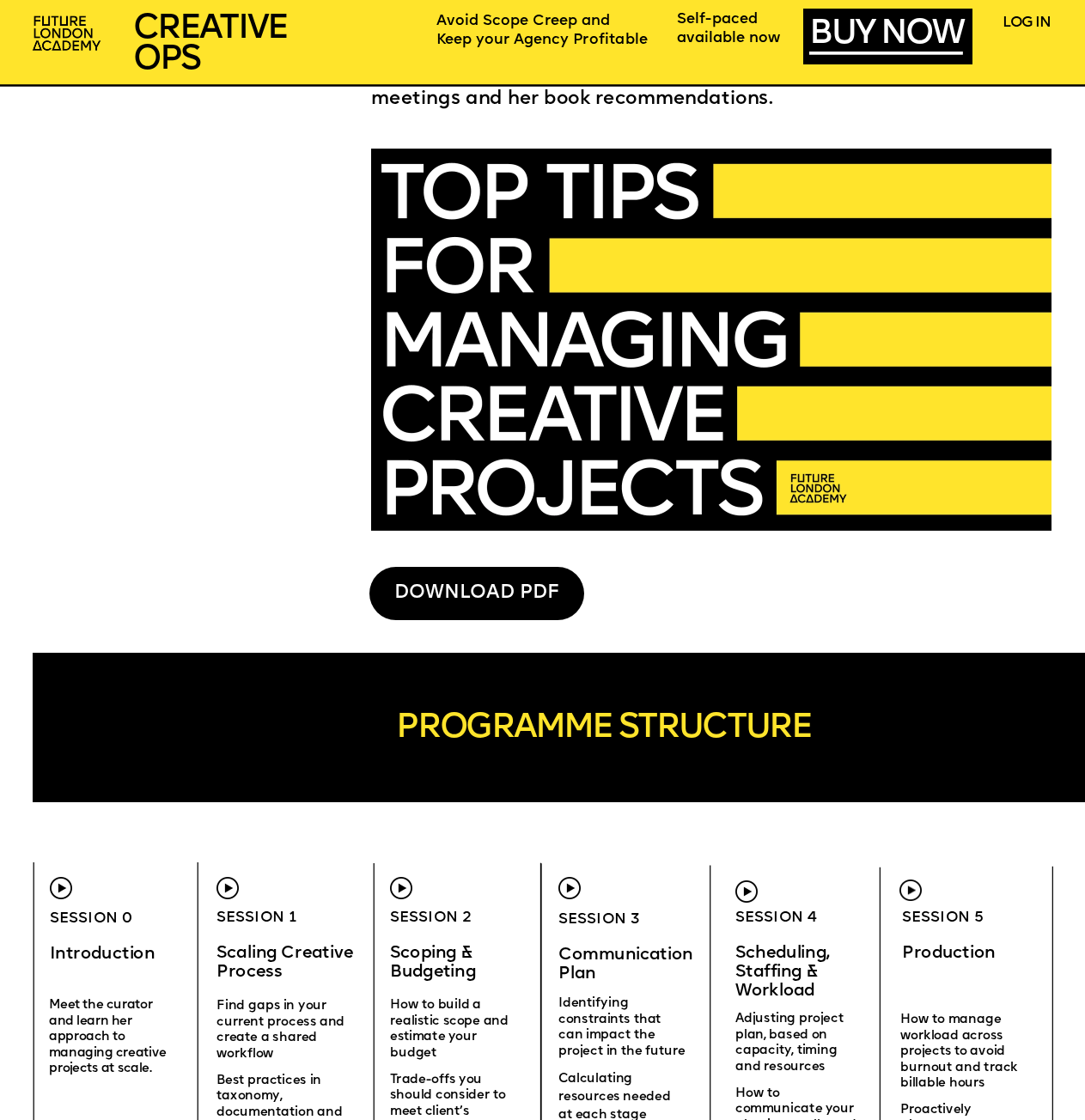
click at [486, 596] on div "DOWNLOAD PDF" at bounding box center [476, 594] width 214 height 54
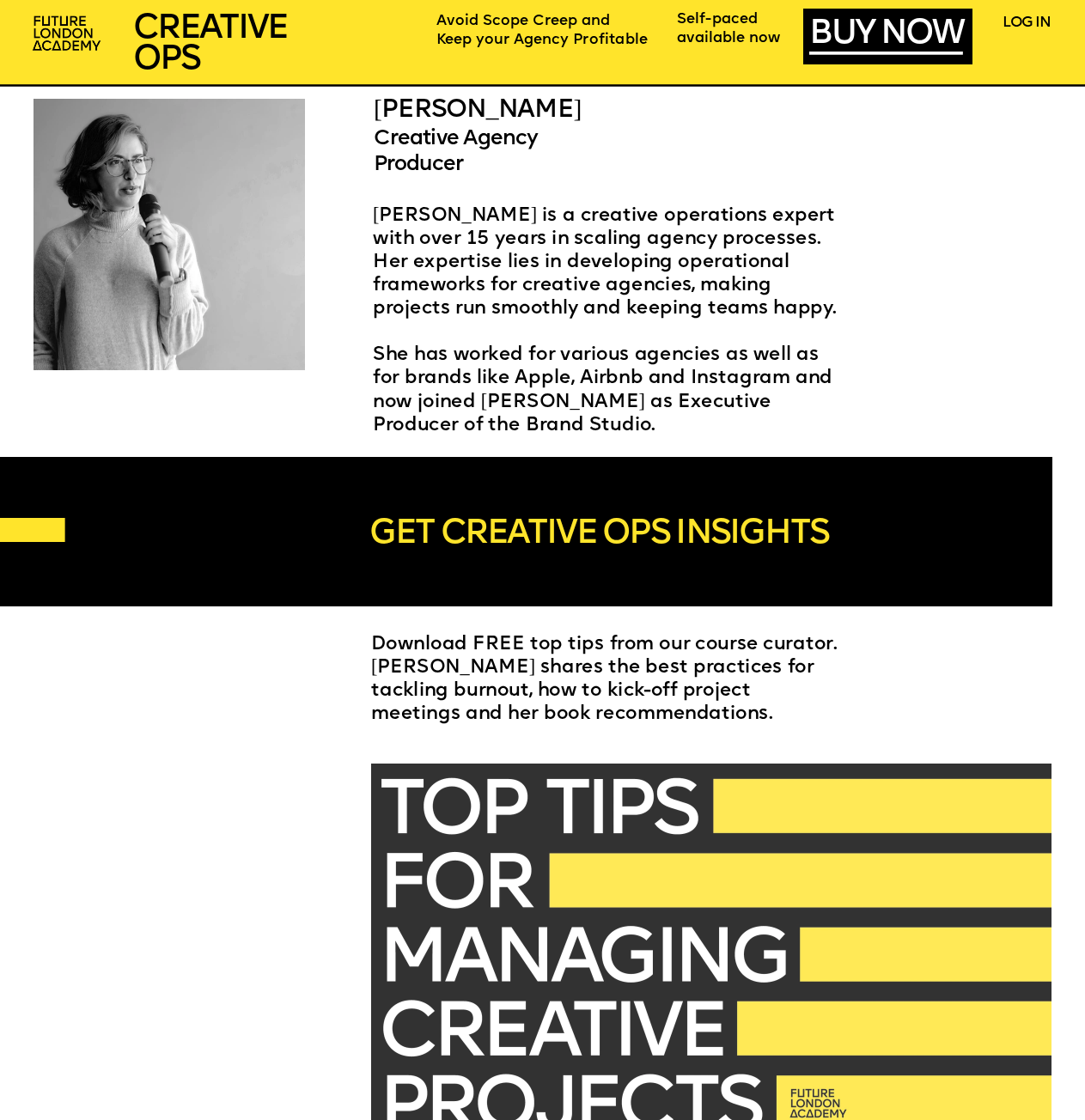
scroll to position [2836, 0]
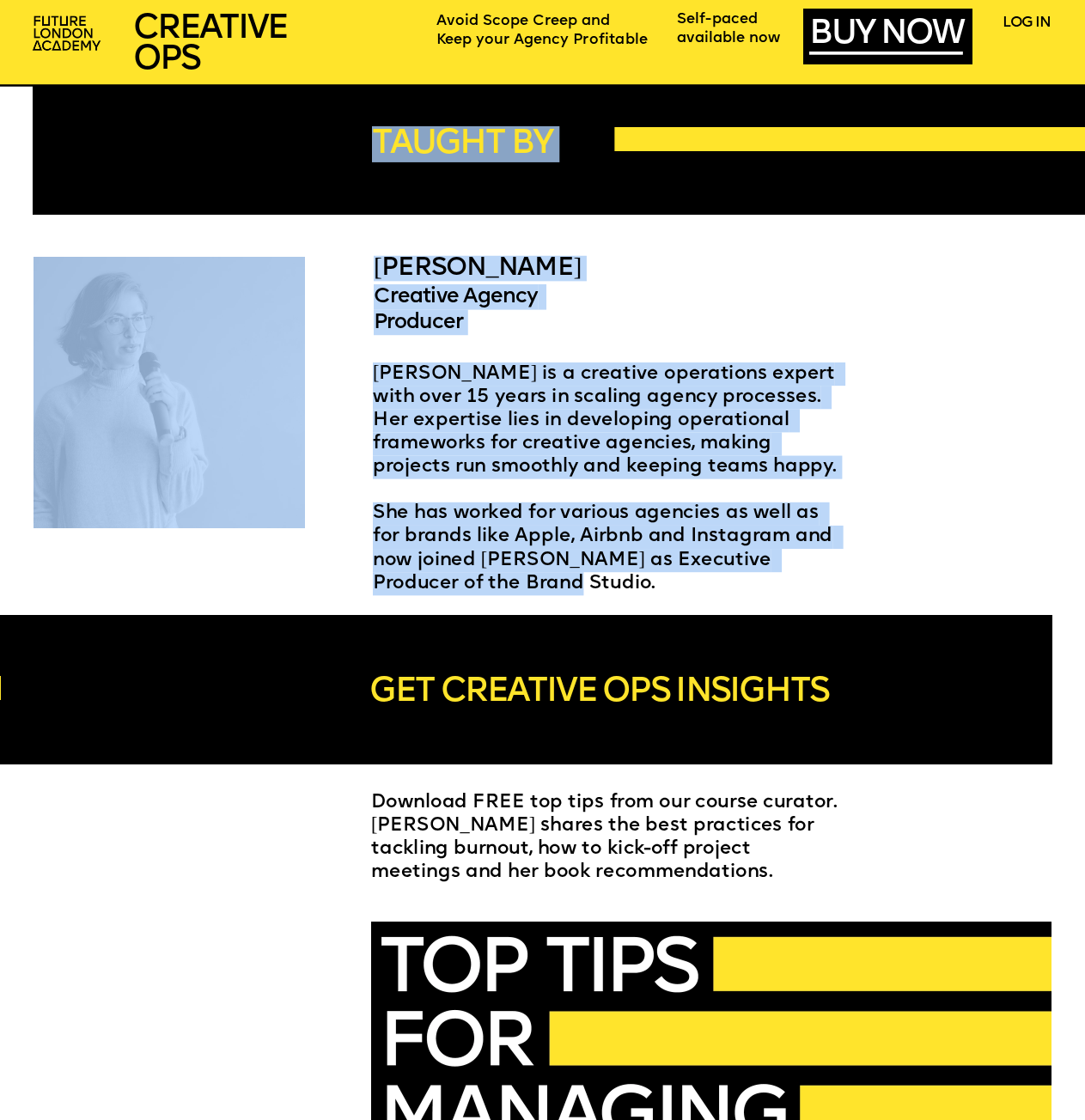
drag, startPoint x: 375, startPoint y: 355, endPoint x: 509, endPoint y: 587, distance: 267.9
type textarea "**********"
click at [506, 579] on p "She has worked for various agencies as well as for brands like Apple, Airbnb an…" at bounding box center [611, 548] width 476 height 93
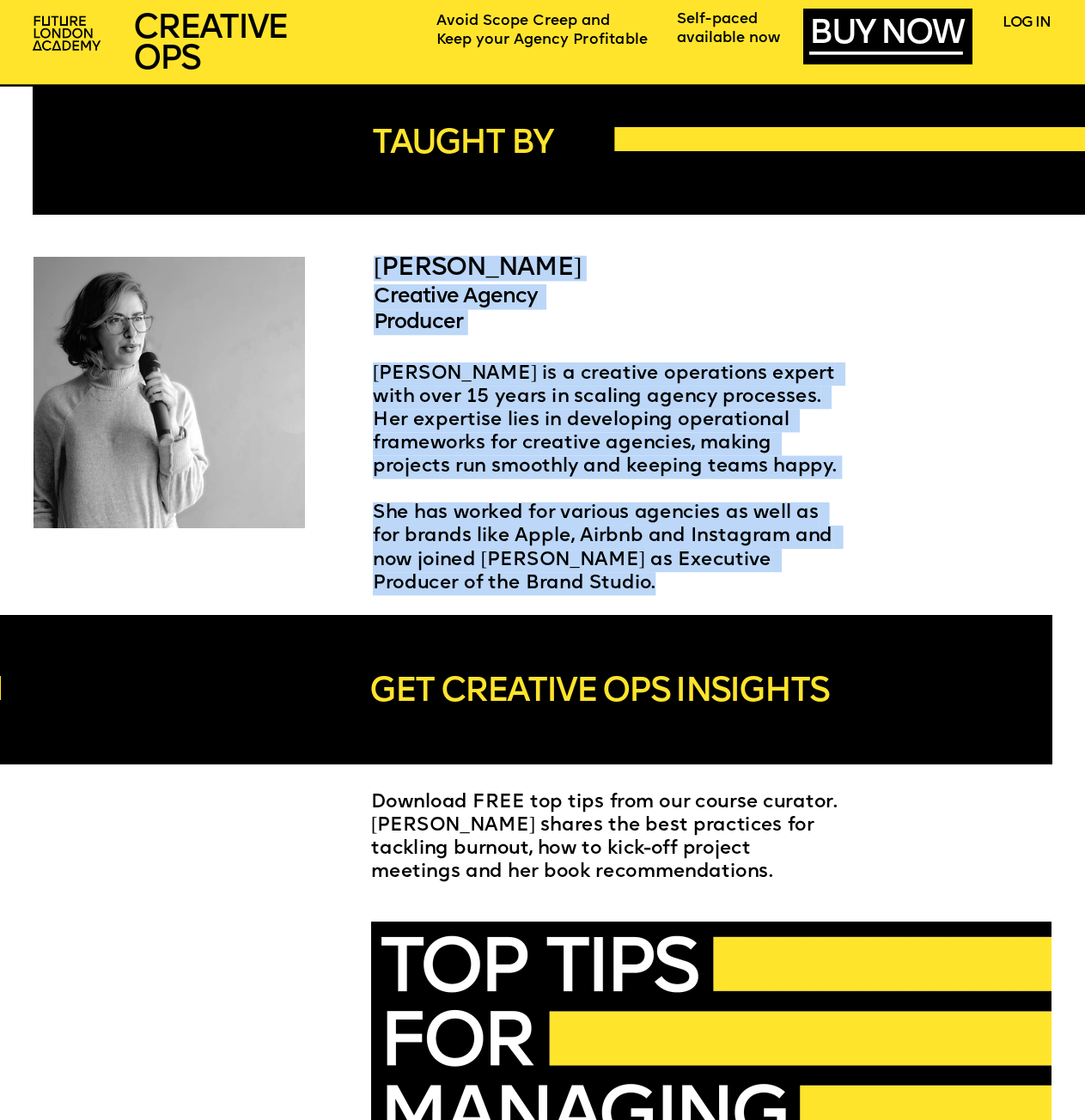
drag, startPoint x: 506, startPoint y: 579, endPoint x: 380, endPoint y: 273, distance: 330.9
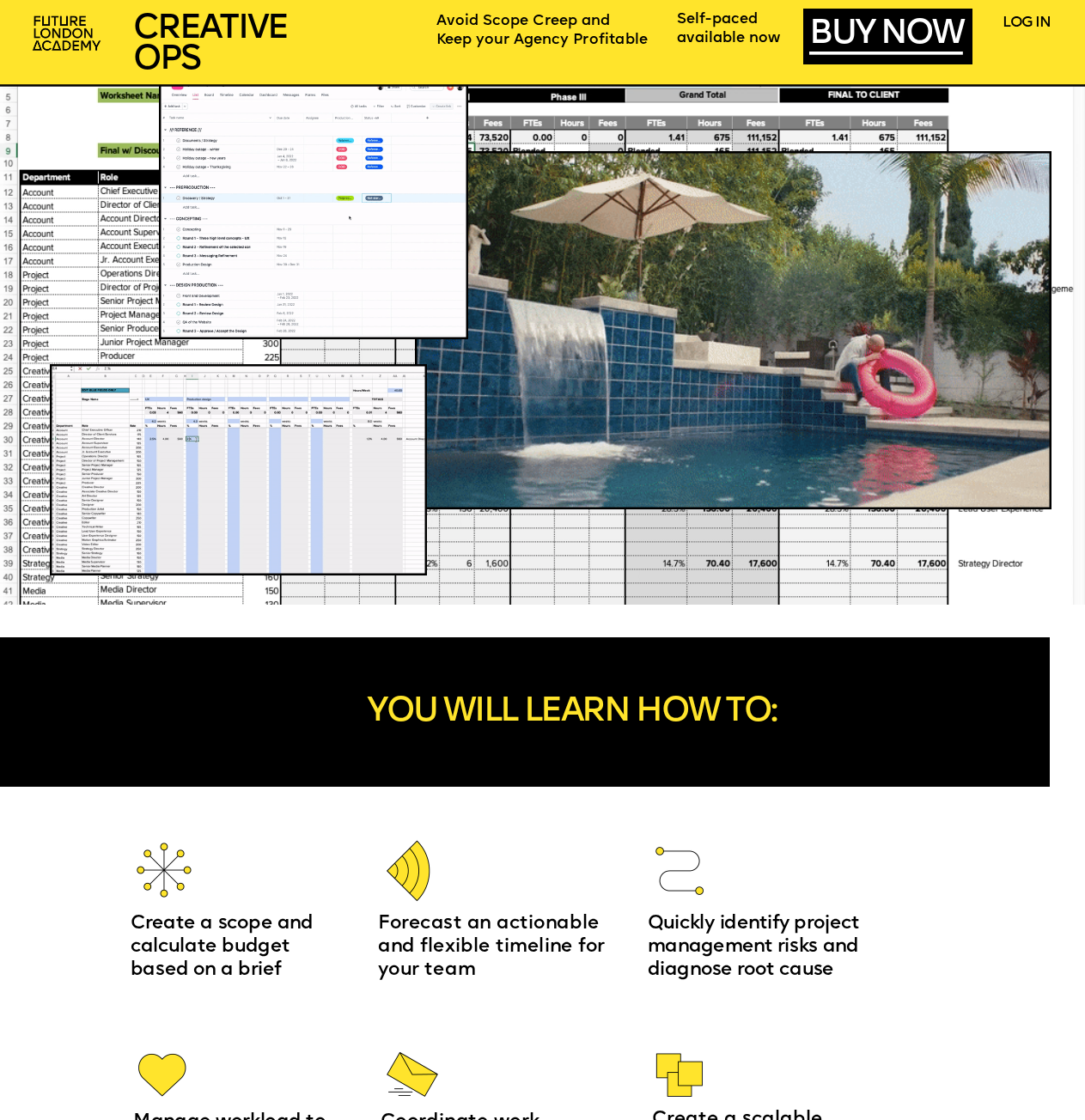
scroll to position [945, 0]
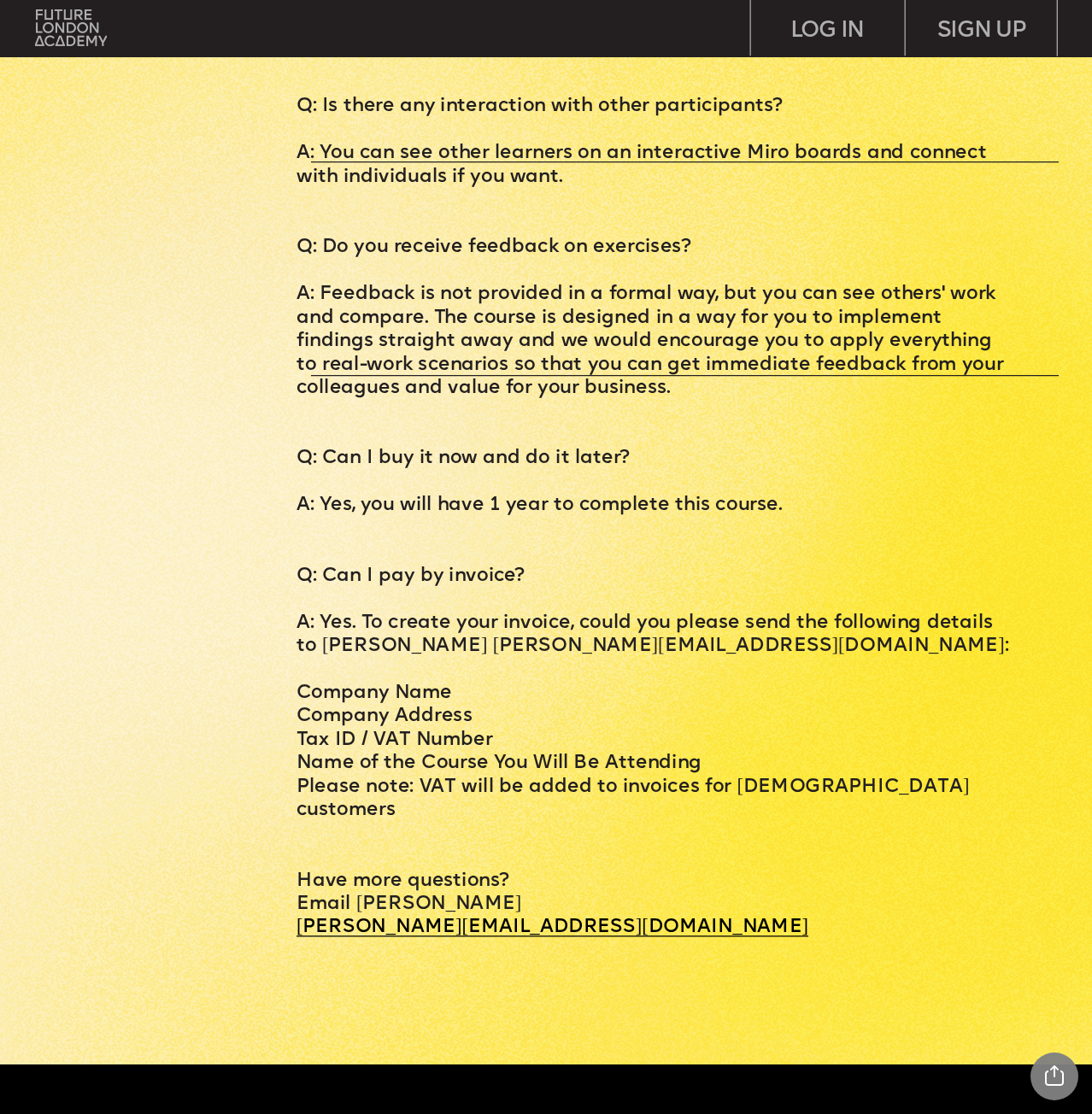
scroll to position [5897, 0]
